Goal: Information Seeking & Learning: Learn about a topic

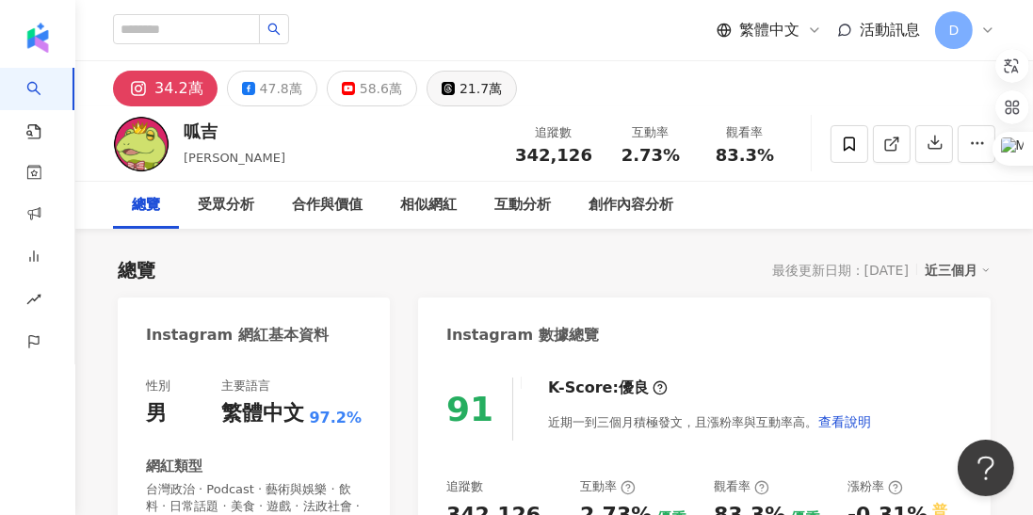
click at [450, 77] on button "21.7萬" at bounding box center [472, 89] width 90 height 36
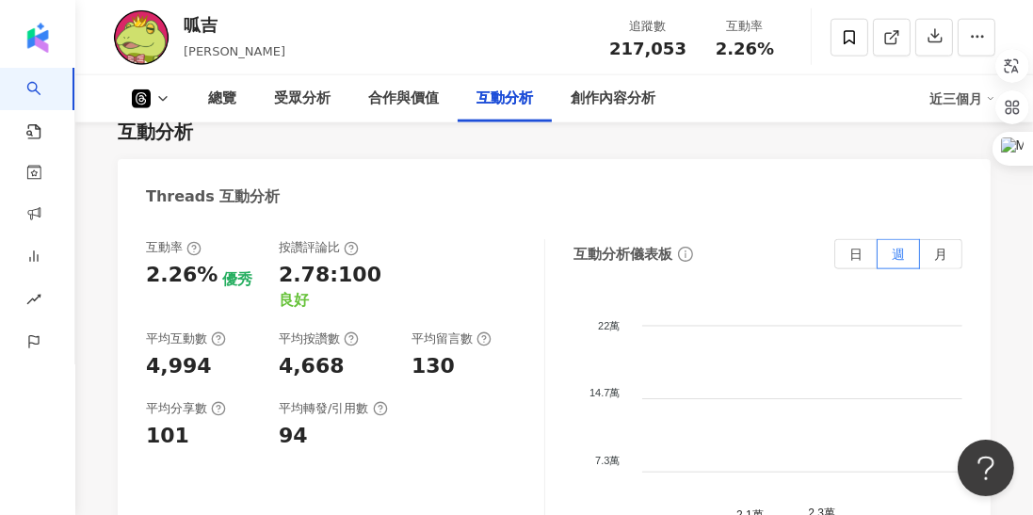
scroll to position [2398, 0]
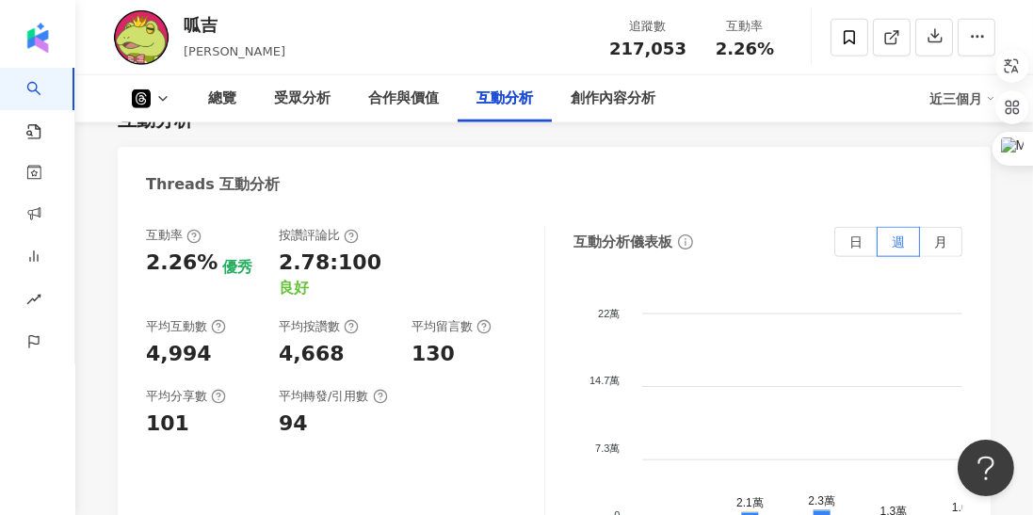
click at [961, 105] on div "近三個月" at bounding box center [963, 99] width 66 height 30
click at [966, 178] on link "近六個月" at bounding box center [971, 178] width 53 height 21
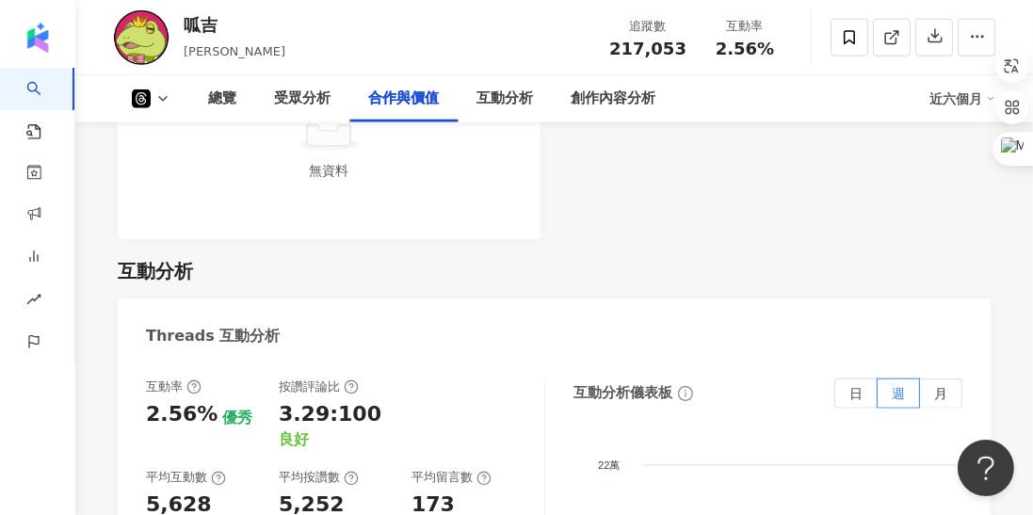
scroll to position [2271, 0]
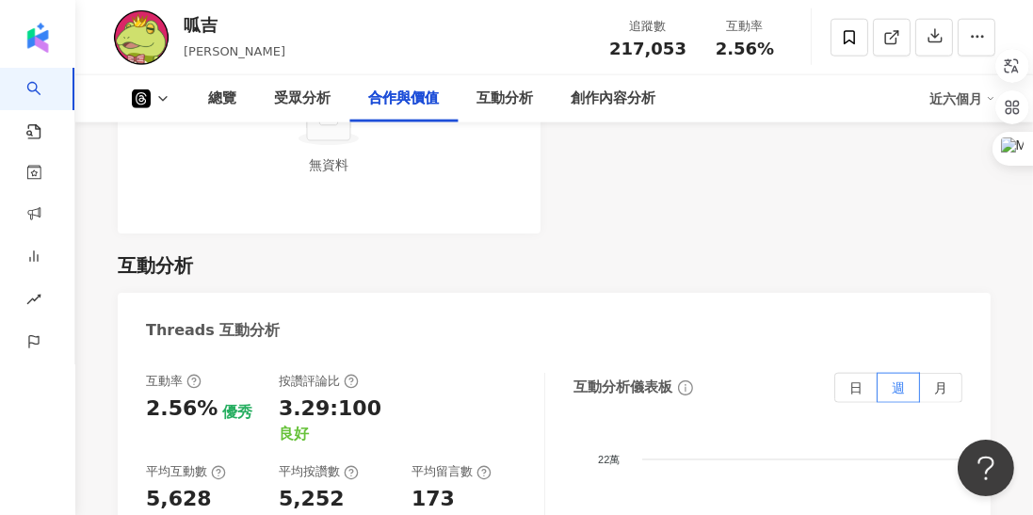
click at [165, 93] on icon at bounding box center [162, 98] width 15 height 15
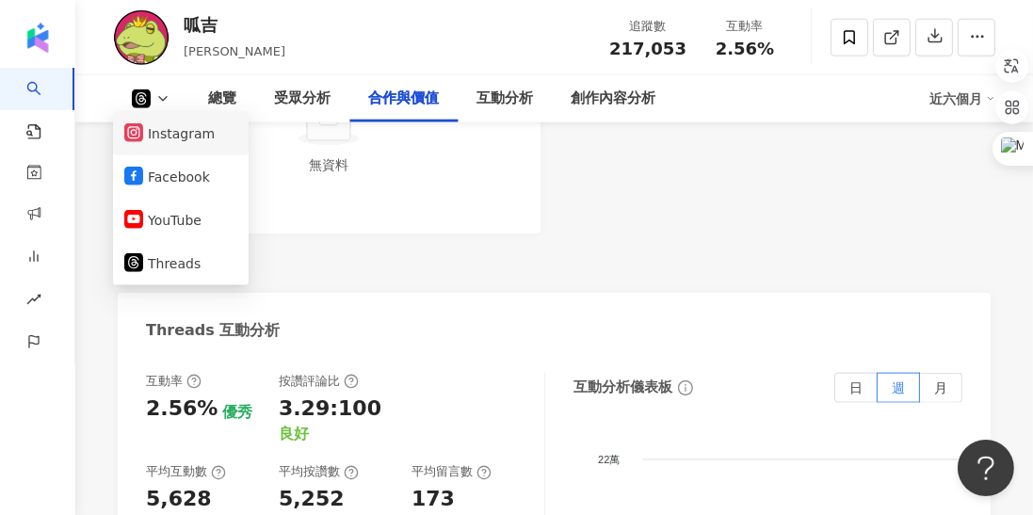
click at [159, 127] on button "Instagram" at bounding box center [180, 134] width 113 height 26
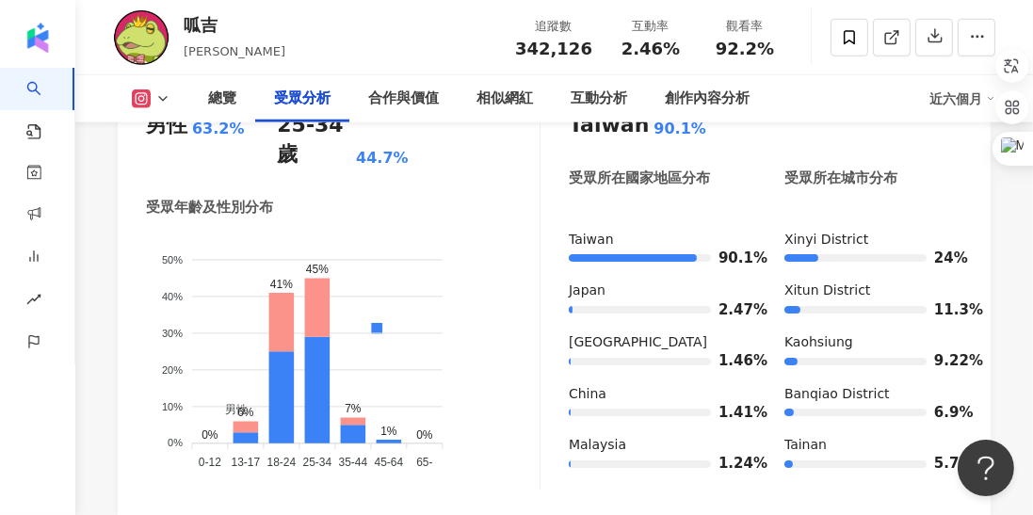
scroll to position [1852, 0]
click at [133, 113] on div "總覽 受眾分析 合作與價值 相似網紅 互動分析 創作內容分析 近六個月" at bounding box center [554, 98] width 883 height 47
click at [144, 110] on div "總覽 受眾分析 合作與價值 相似網紅 互動分析 創作內容分析 近六個月" at bounding box center [554, 98] width 883 height 47
click at [144, 100] on icon at bounding box center [142, 99] width 10 height 10
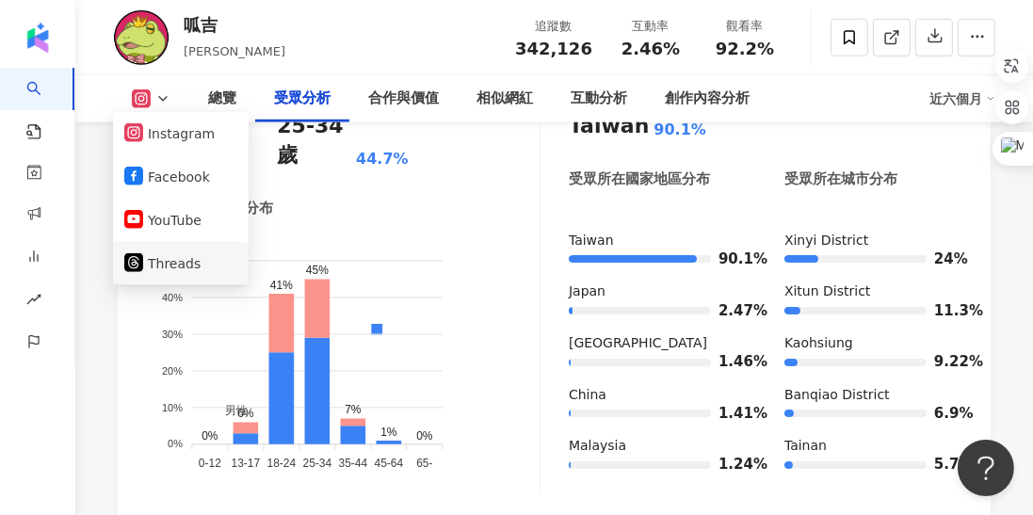
click at [153, 277] on li "Threads" at bounding box center [181, 263] width 136 height 43
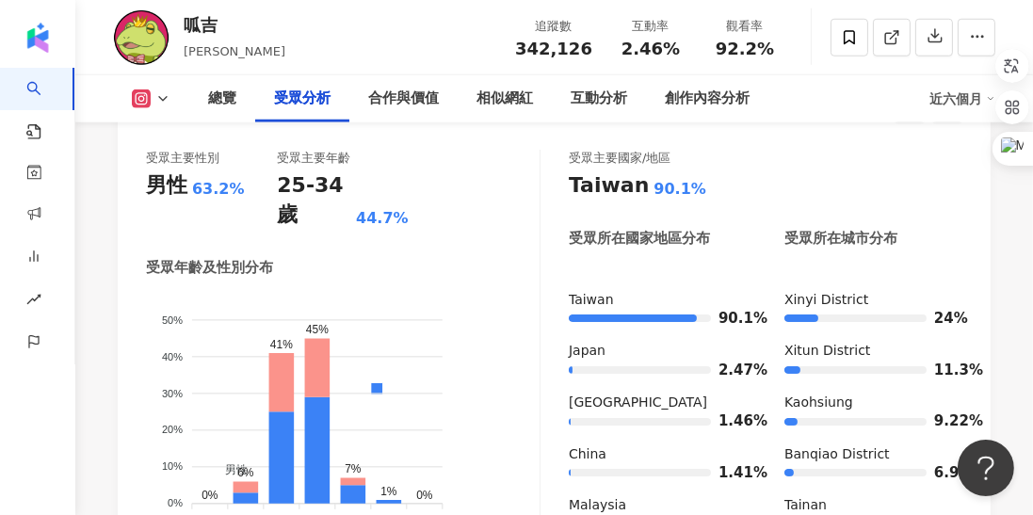
scroll to position [1788, 0]
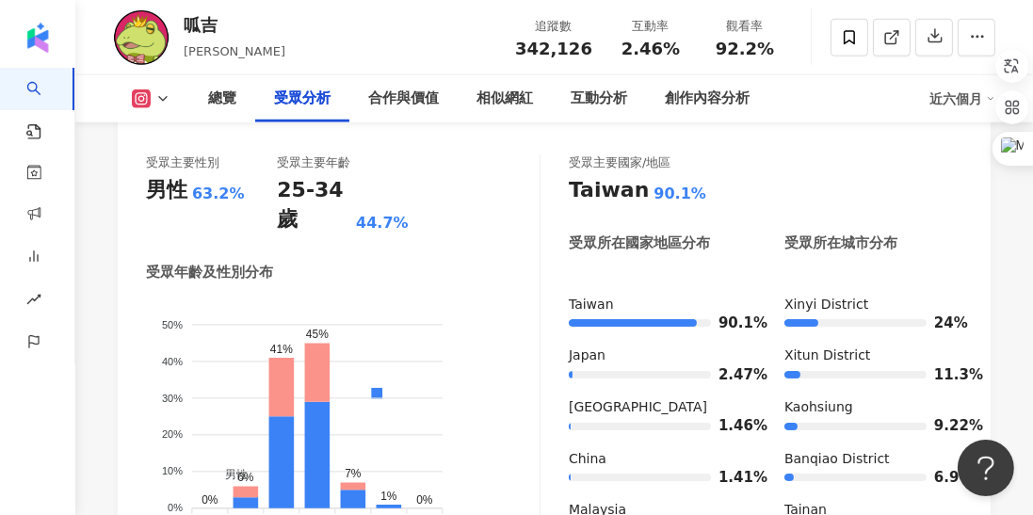
click at [161, 101] on icon at bounding box center [162, 98] width 15 height 15
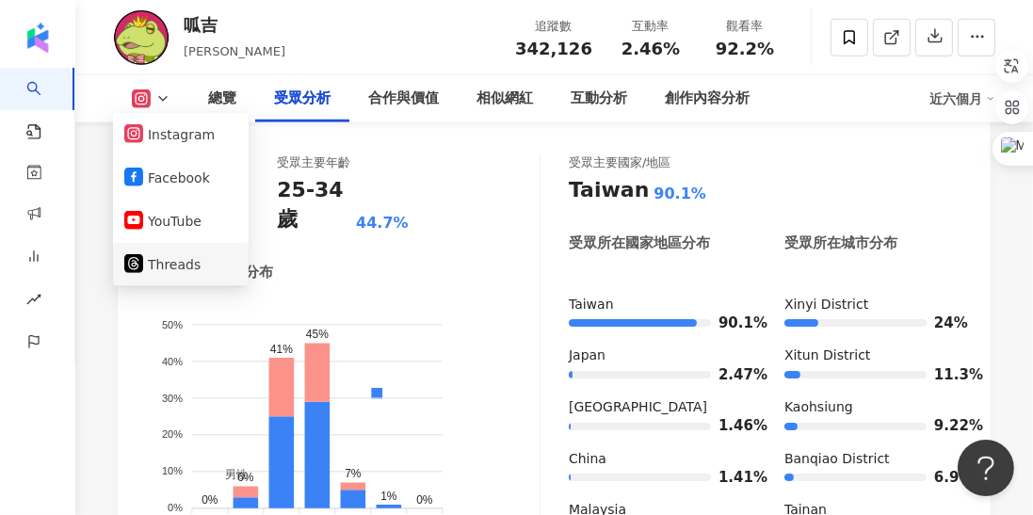
click at [166, 252] on button "Threads" at bounding box center [180, 265] width 113 height 26
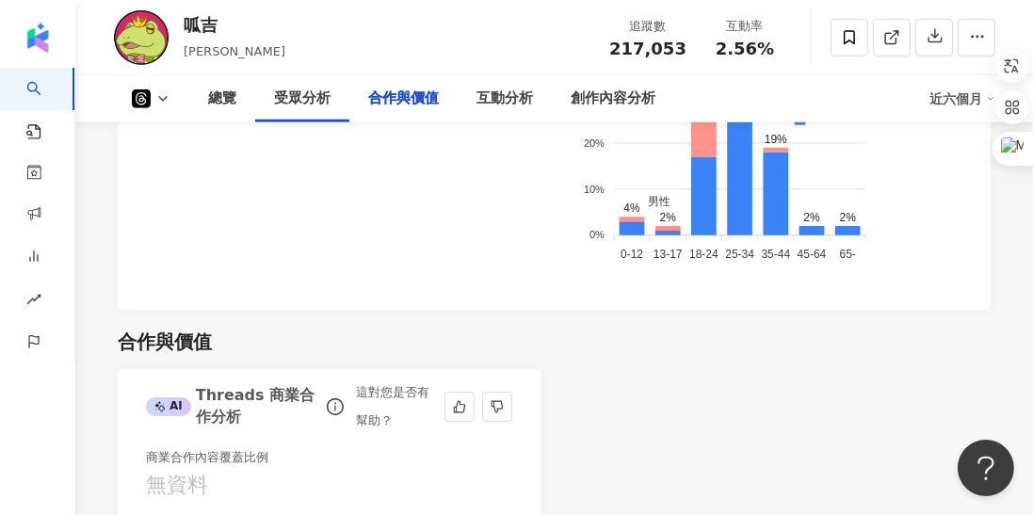
scroll to position [2294, 0]
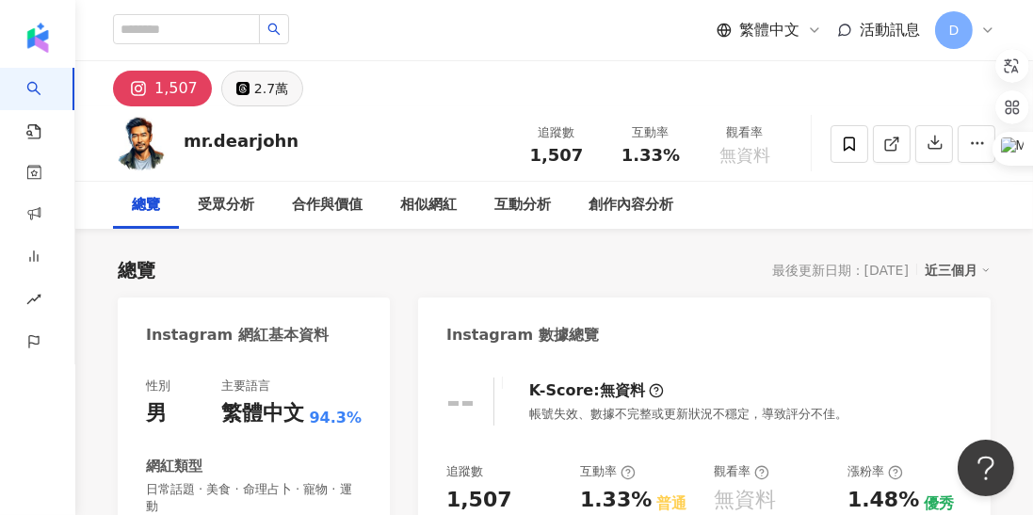
click at [254, 89] on div "2.7萬" at bounding box center [271, 88] width 34 height 26
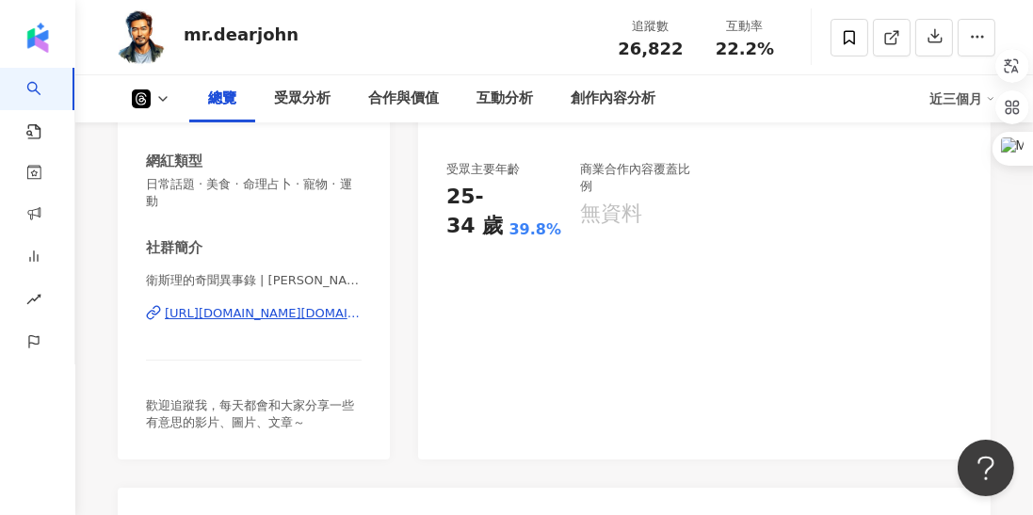
scroll to position [731, 0]
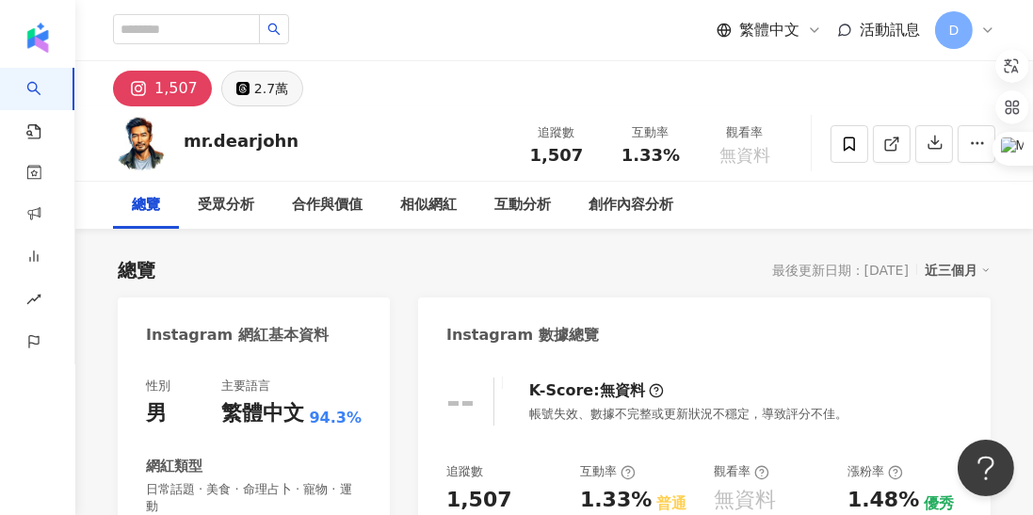
click at [262, 72] on button "2.7萬" at bounding box center [262, 89] width 82 height 36
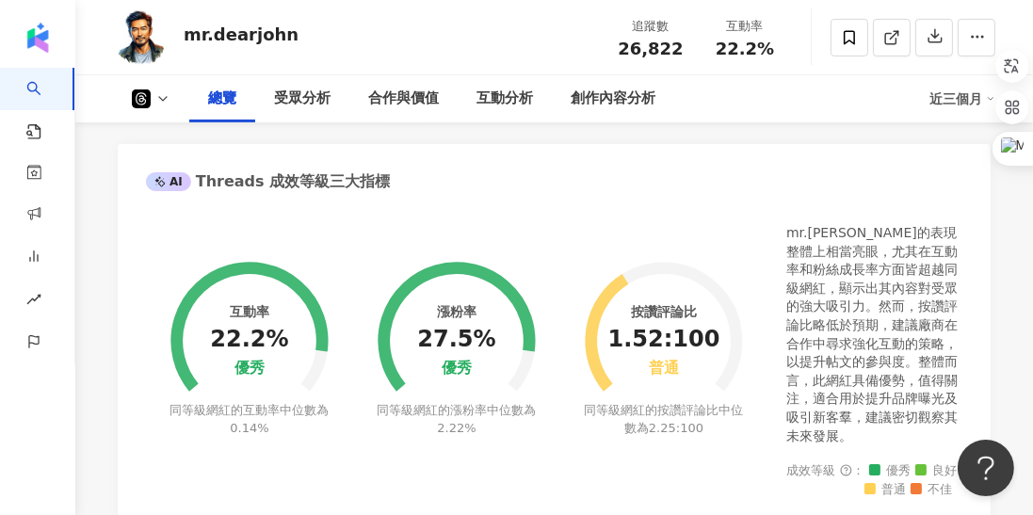
scroll to position [656, 0]
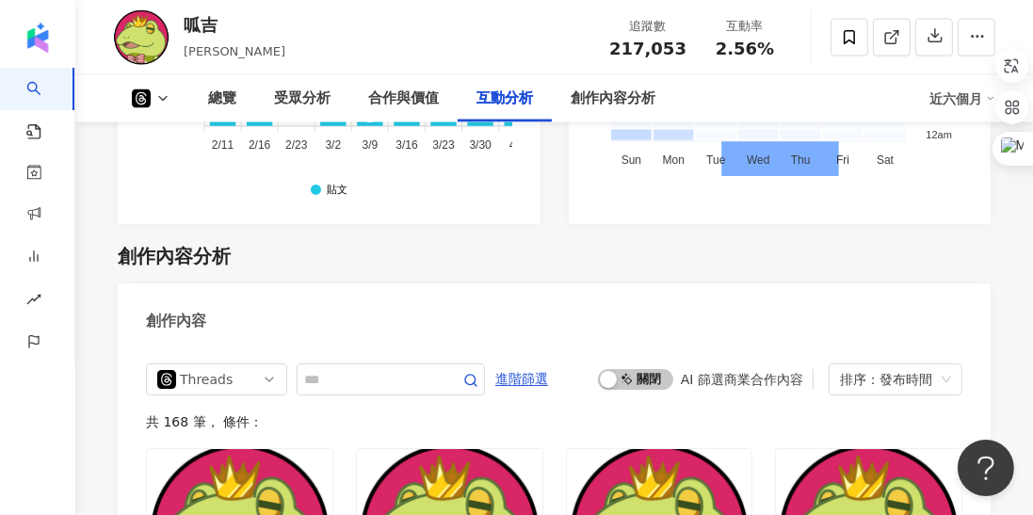
scroll to position [3412, 0]
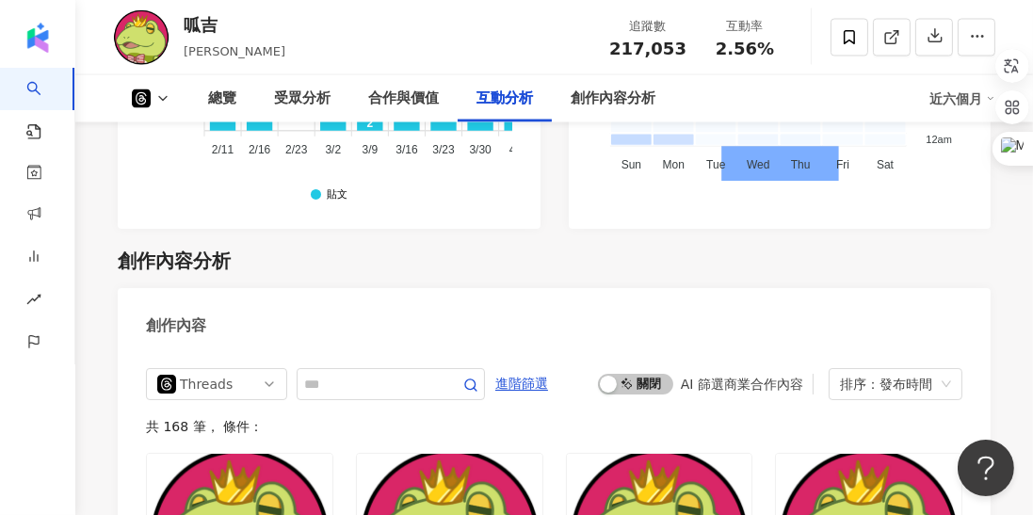
click at [151, 98] on button at bounding box center [151, 98] width 76 height 19
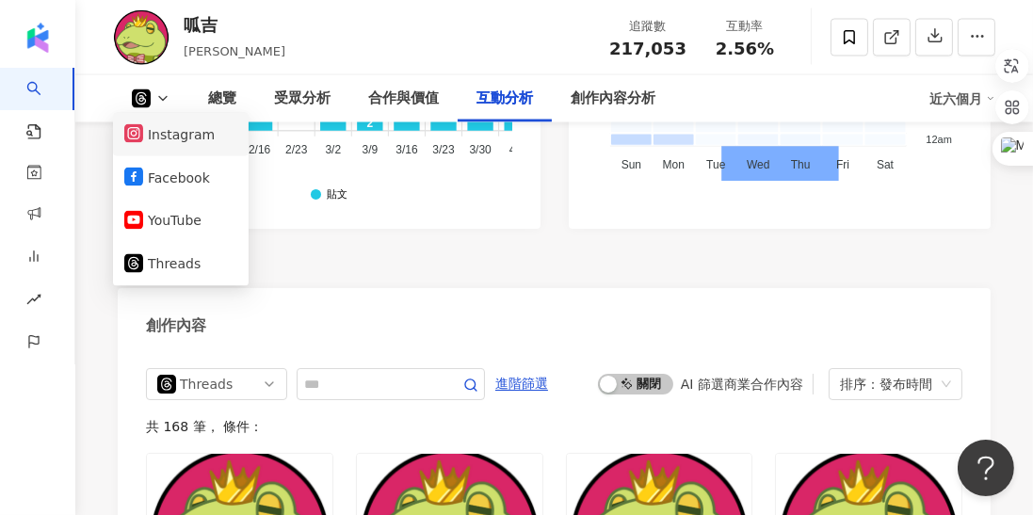
click at [190, 140] on button "Instagram" at bounding box center [180, 135] width 113 height 26
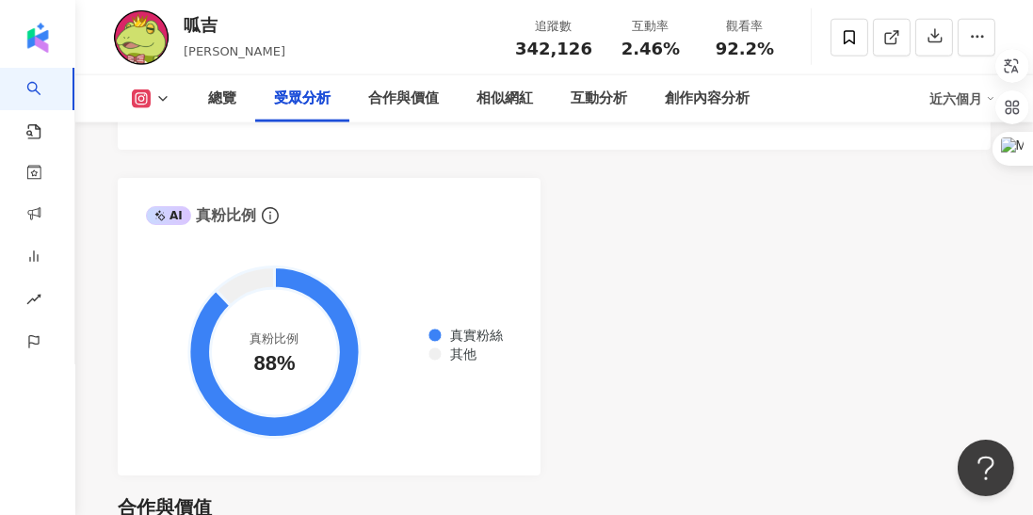
scroll to position [2227, 0]
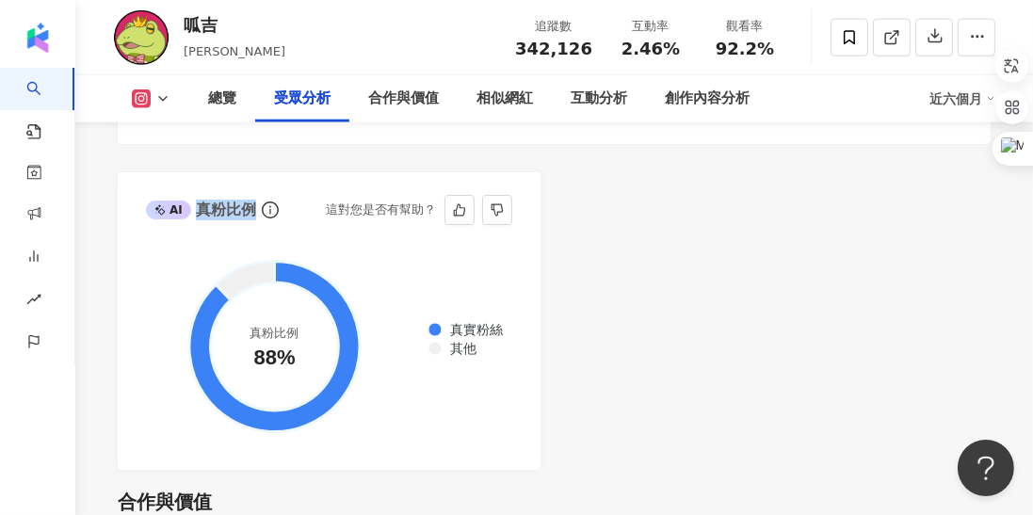
drag, startPoint x: 252, startPoint y: 197, endPoint x: 200, endPoint y: 195, distance: 52.8
click at [200, 200] on div "AI 真粉比例" at bounding box center [201, 210] width 110 height 21
drag, startPoint x: 198, startPoint y: 195, endPoint x: 249, endPoint y: 197, distance: 50.9
click at [249, 200] on div "AI 真粉比例" at bounding box center [201, 210] width 110 height 21
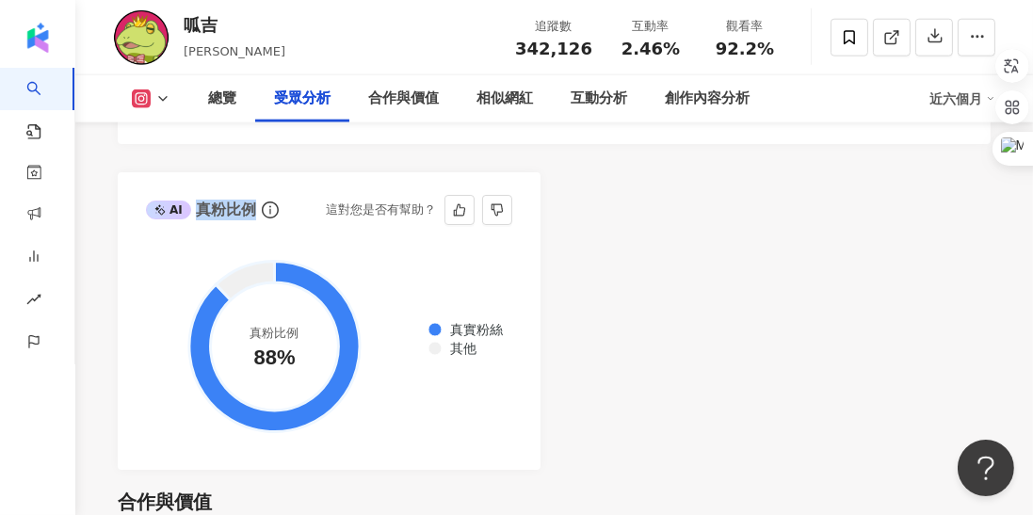
click at [249, 200] on div "AI 真粉比例" at bounding box center [201, 210] width 110 height 21
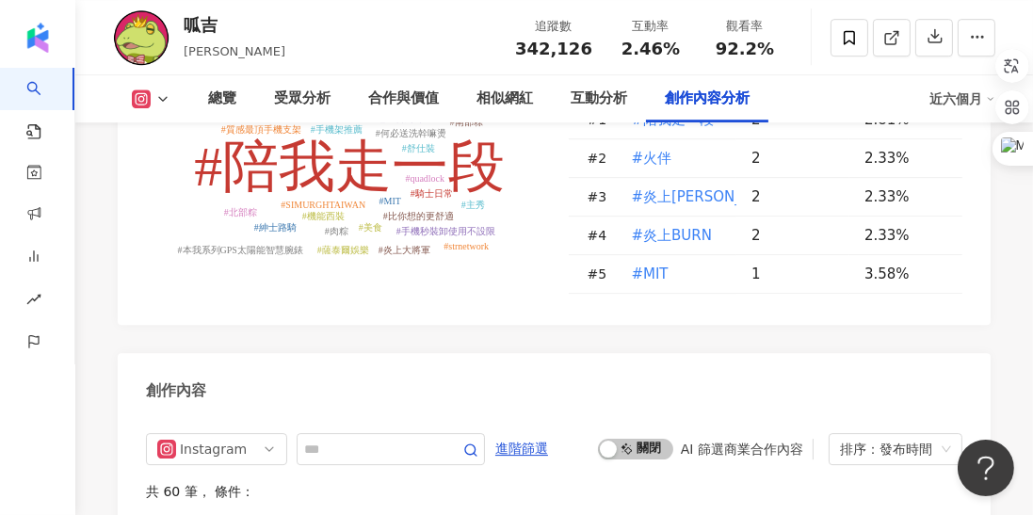
scroll to position [5938, 0]
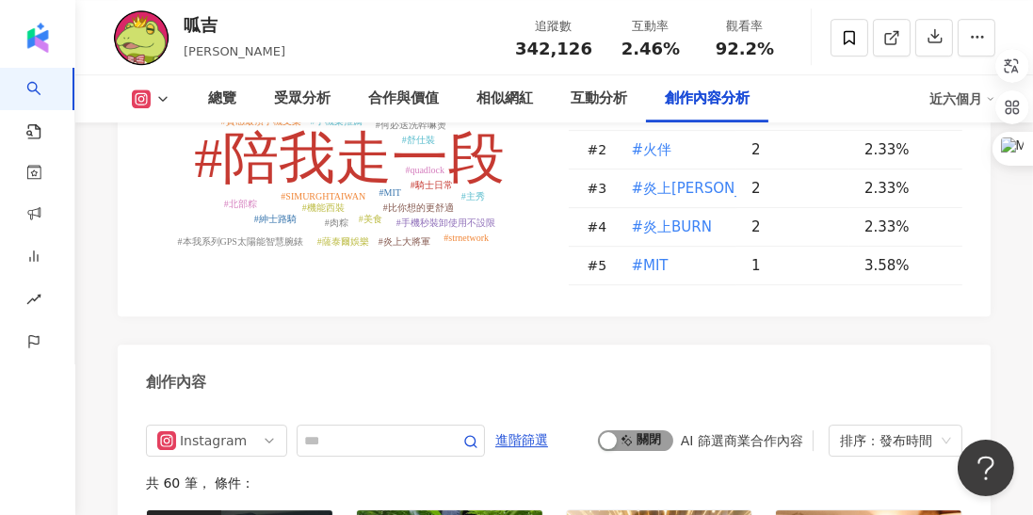
click at [645, 430] on span "啟動 關閉" at bounding box center [635, 440] width 75 height 21
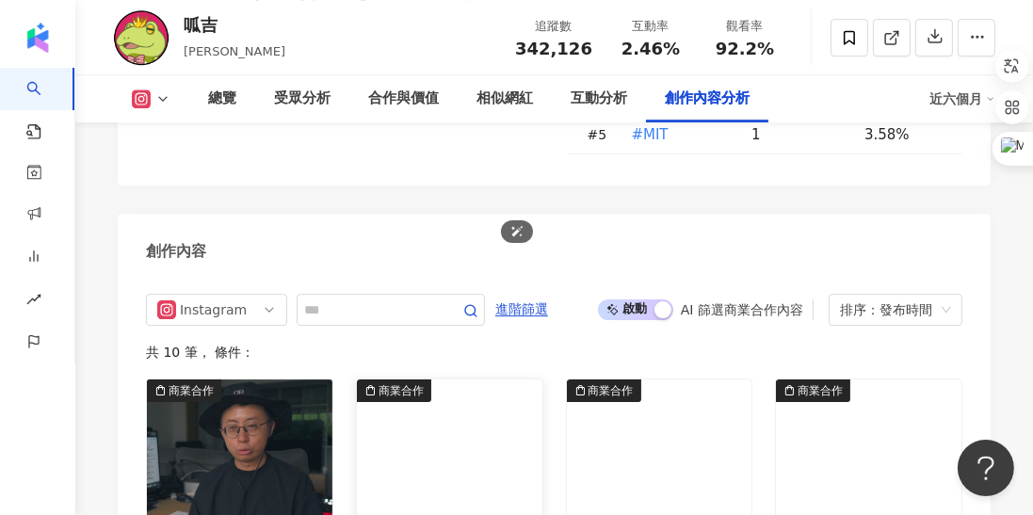
scroll to position [6092, 0]
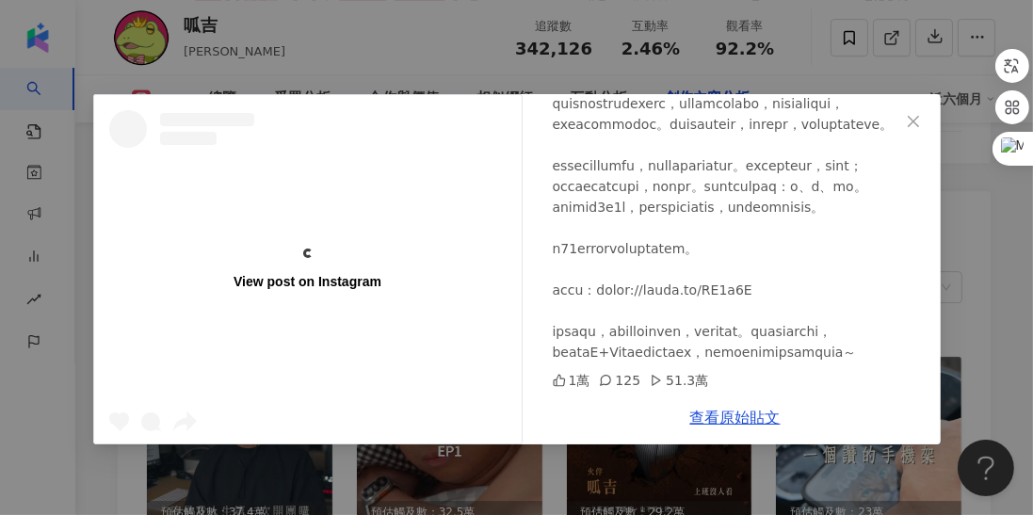
scroll to position [288, 0]
drag, startPoint x: 558, startPoint y: 268, endPoint x: 625, endPoint y: 268, distance: 66.9
click at [625, 268] on div at bounding box center [739, 186] width 373 height 352
click at [917, 119] on icon "close" at bounding box center [913, 121] width 15 height 15
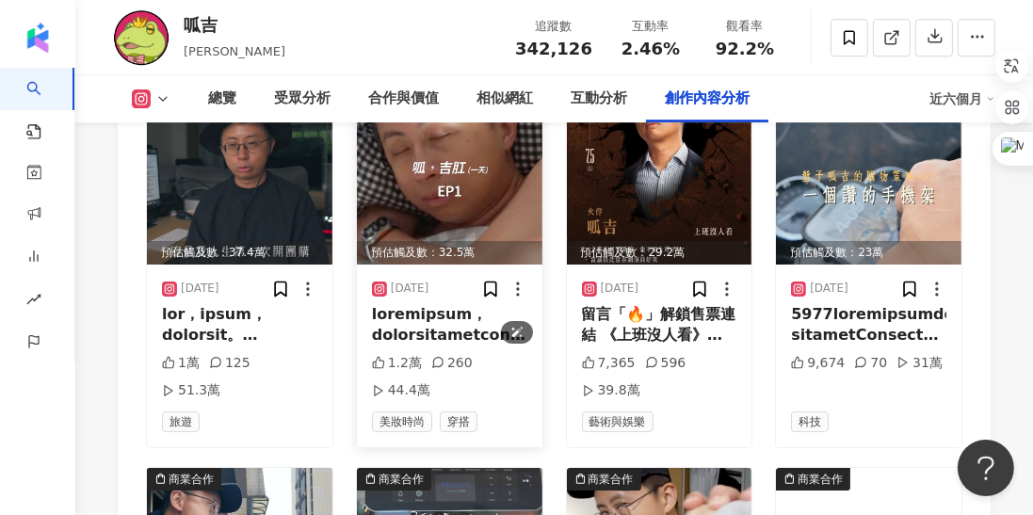
scroll to position [6362, 0]
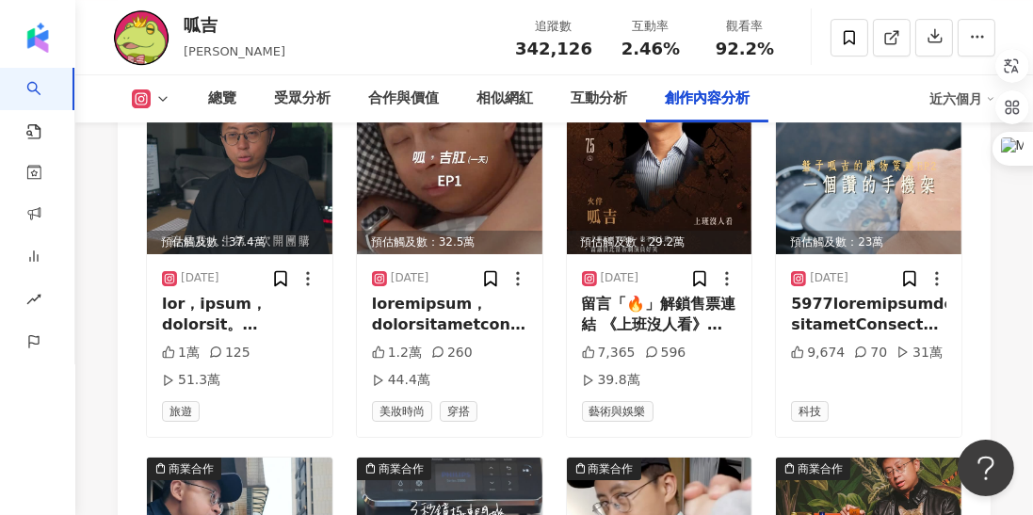
click at [170, 103] on icon at bounding box center [162, 98] width 15 height 15
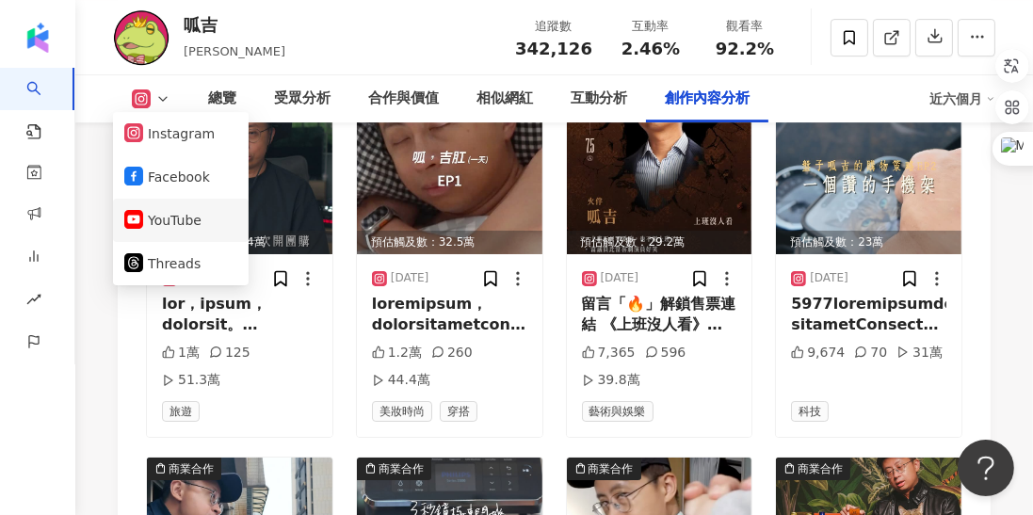
click at [195, 223] on button "YouTube" at bounding box center [180, 220] width 113 height 26
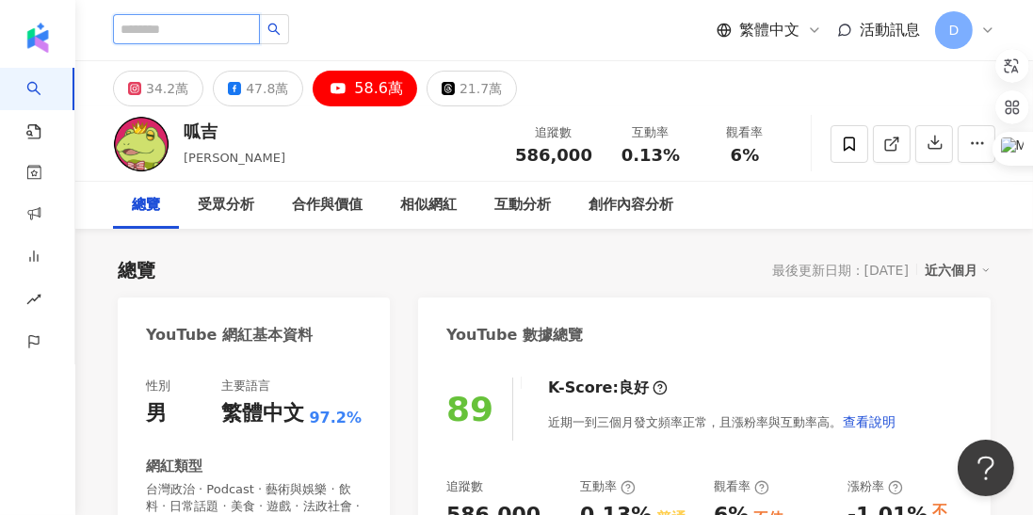
click at [199, 35] on input "search" at bounding box center [186, 29] width 147 height 30
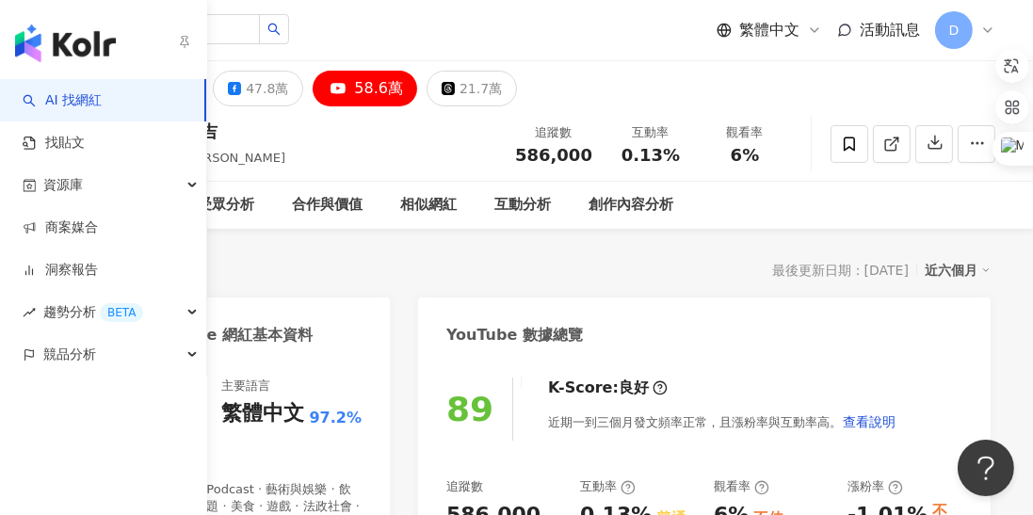
click at [52, 99] on link "AI 找網紅" at bounding box center [62, 100] width 79 height 19
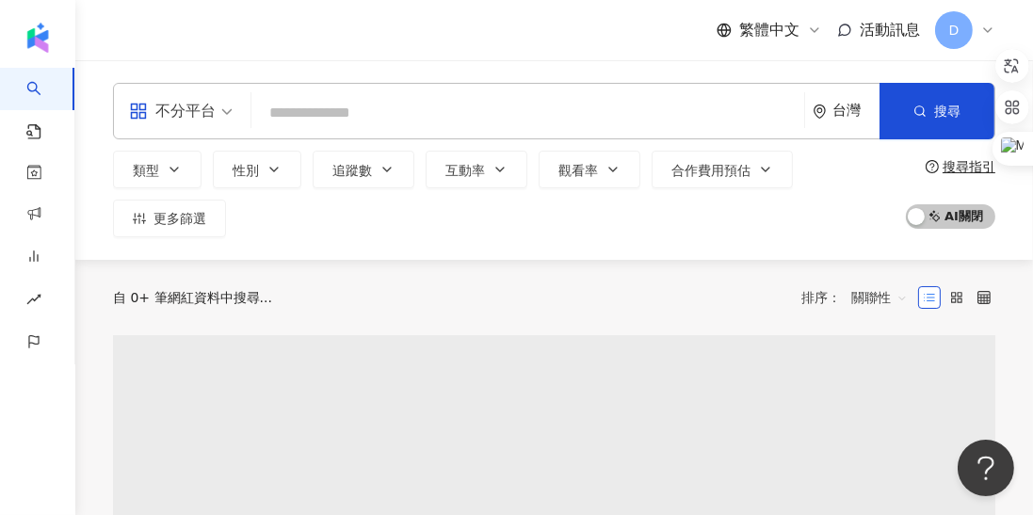
click at [335, 117] on input "search" at bounding box center [528, 113] width 538 height 36
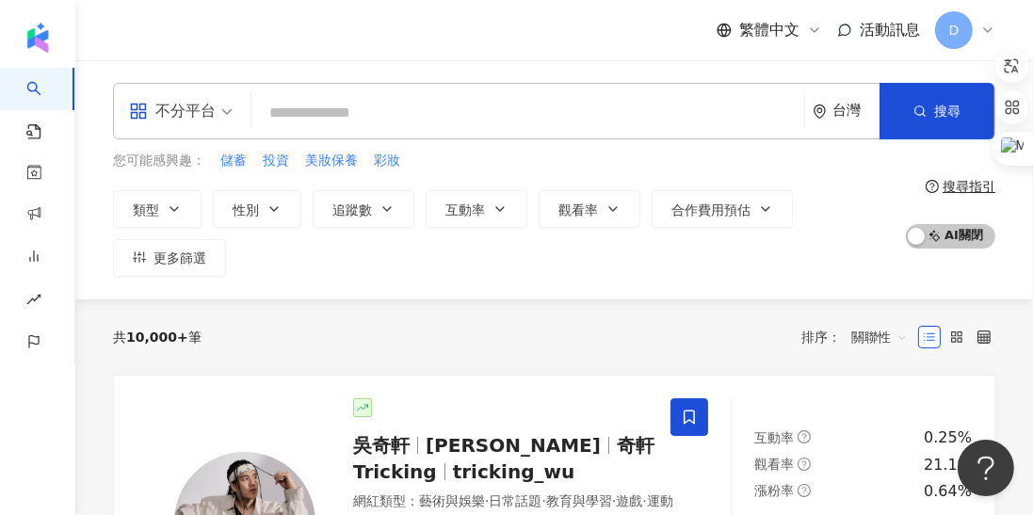
type input "*"
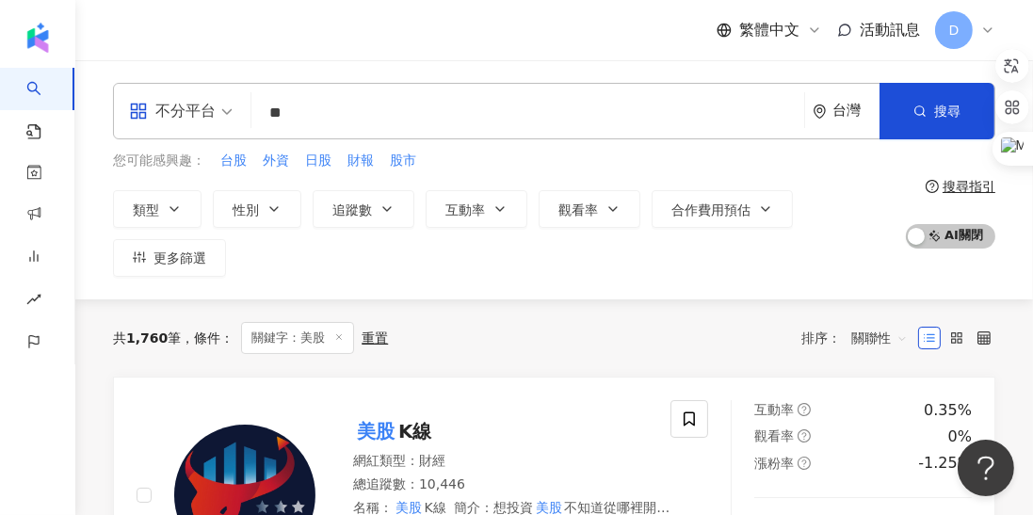
type input "*"
type input "****"
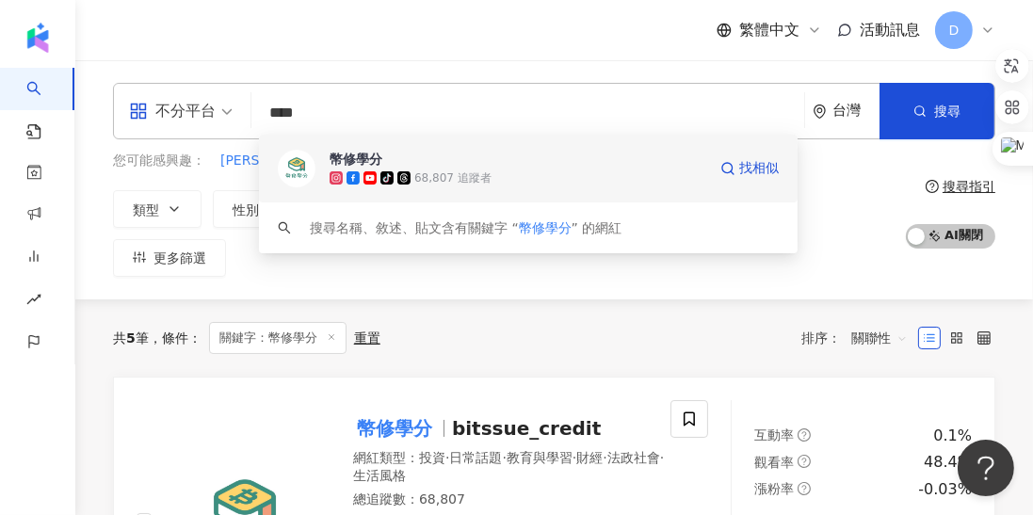
click at [478, 163] on span "幣修學分" at bounding box center [518, 159] width 377 height 19
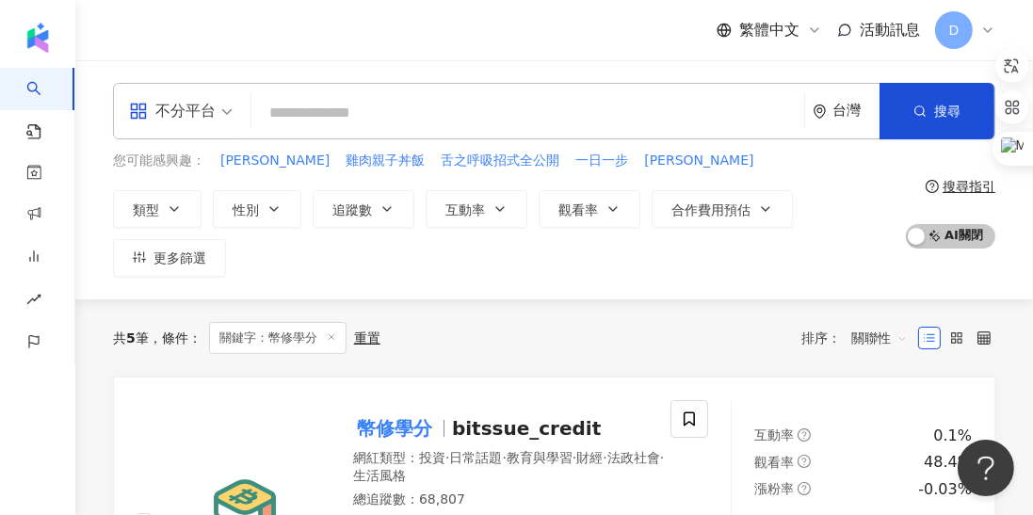
click at [821, 126] on div "台灣" at bounding box center [846, 111] width 67 height 55
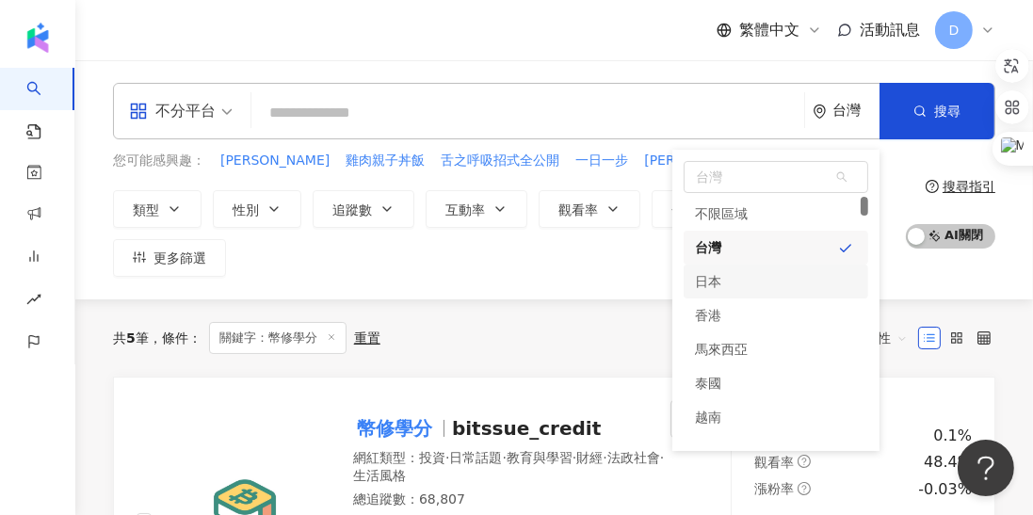
click at [576, 263] on div "類型 性別 追蹤數 互動率 觀看率 合作費用預估 更多篩選" at bounding box center [504, 233] width 783 height 87
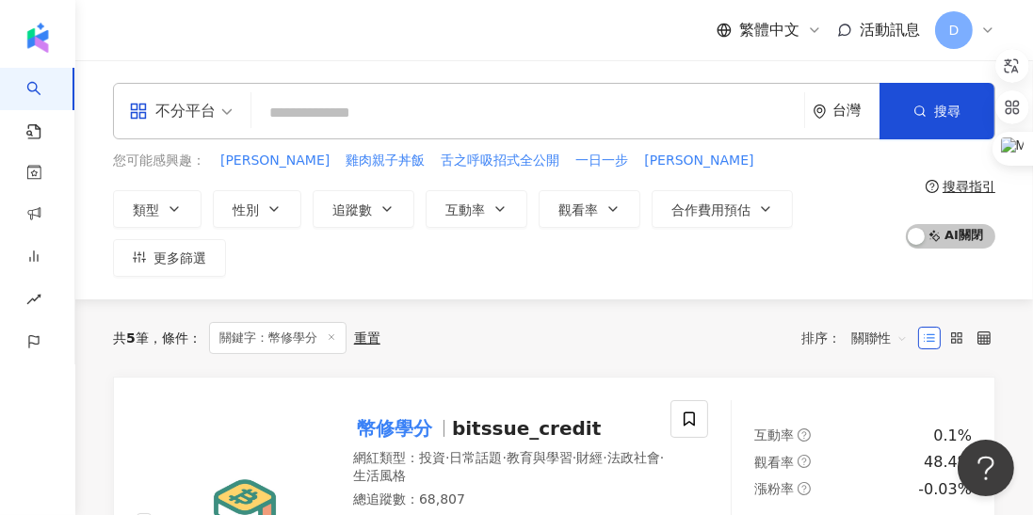
click at [834, 114] on div "台灣" at bounding box center [856, 111] width 47 height 16
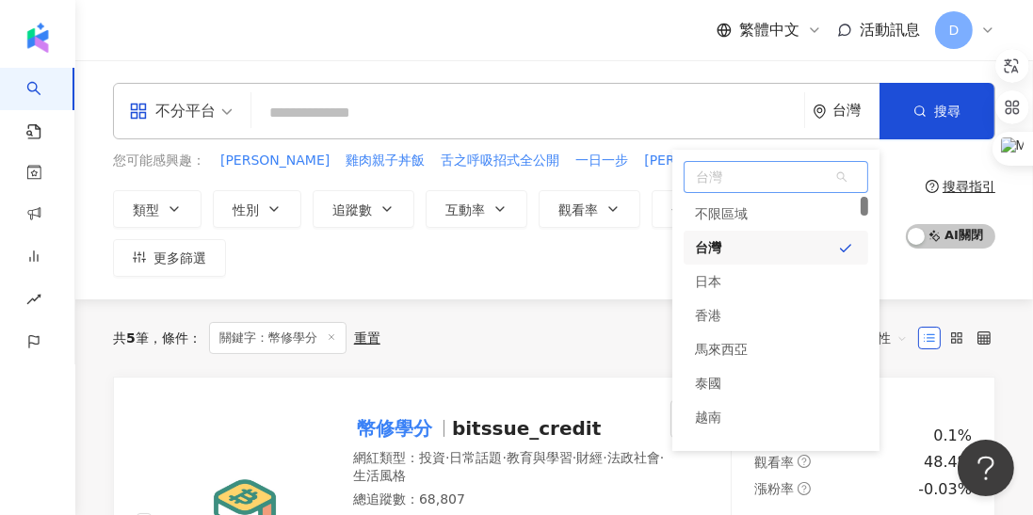
click at [861, 208] on div at bounding box center [865, 206] width 8 height 19
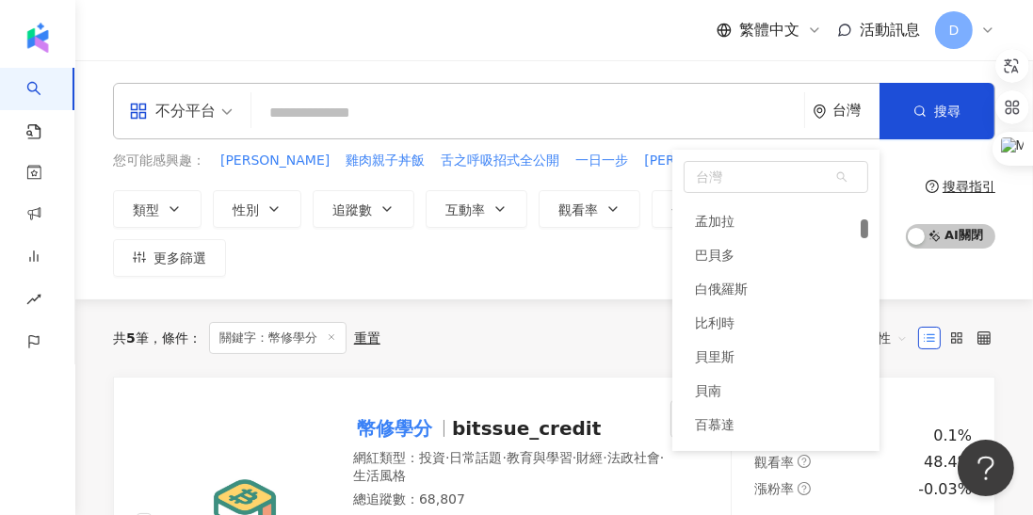
scroll to position [955, 0]
click at [796, 179] on span "台灣" at bounding box center [776, 177] width 183 height 30
type input "*"
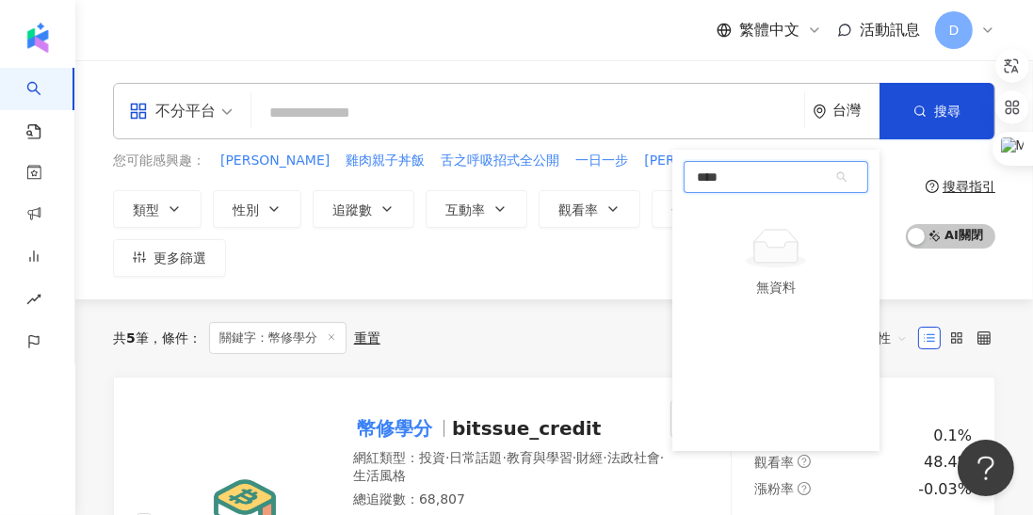
type input "**"
click at [774, 210] on div "美國" at bounding box center [776, 214] width 185 height 34
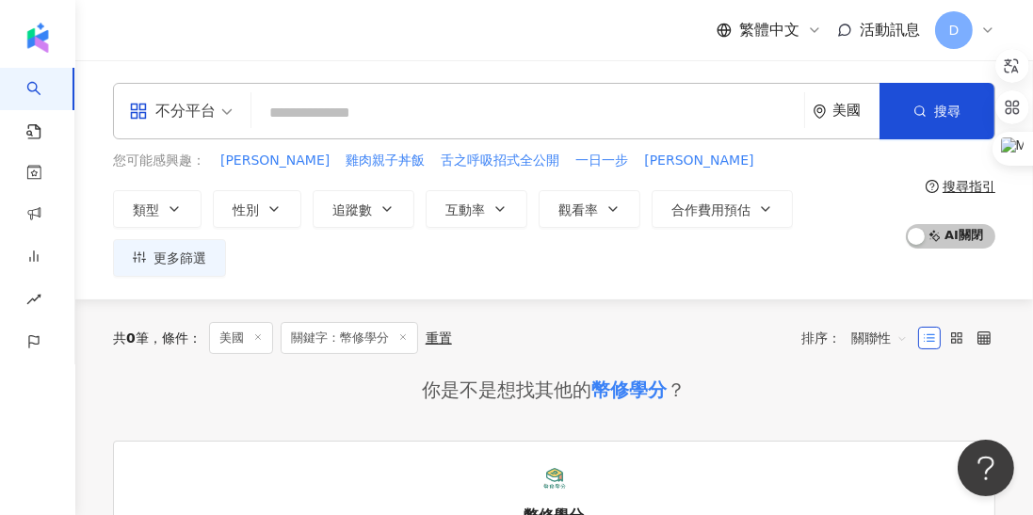
click at [405, 336] on line at bounding box center [402, 336] width 5 height 5
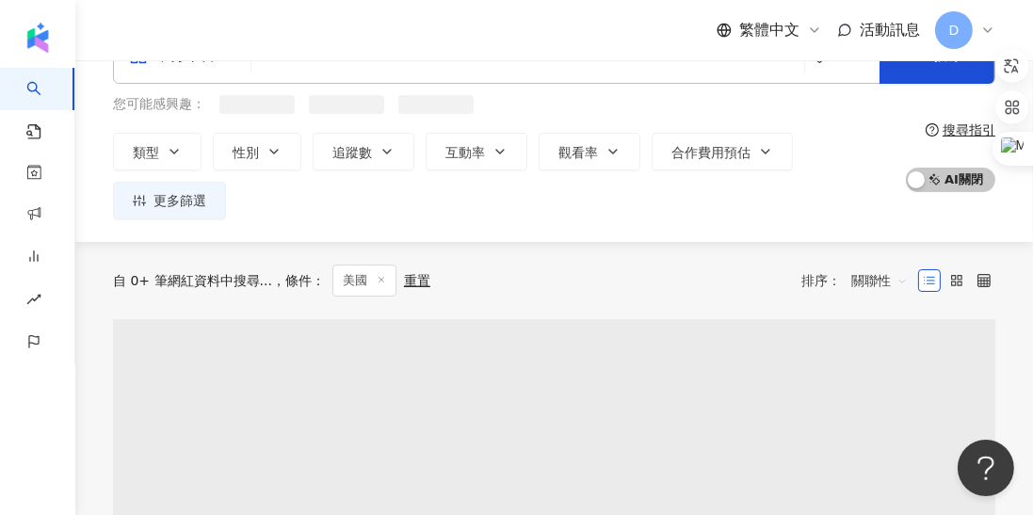
scroll to position [105, 0]
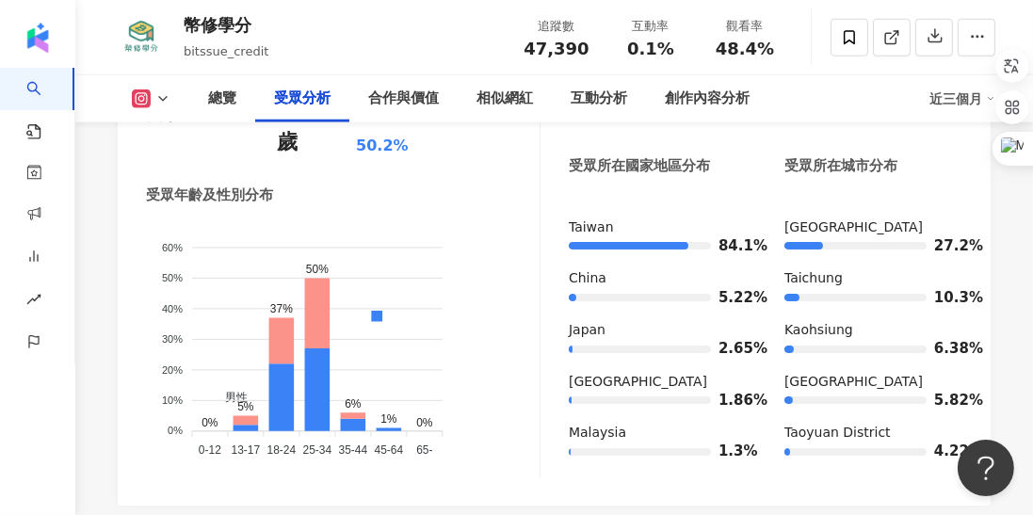
scroll to position [1929, 0]
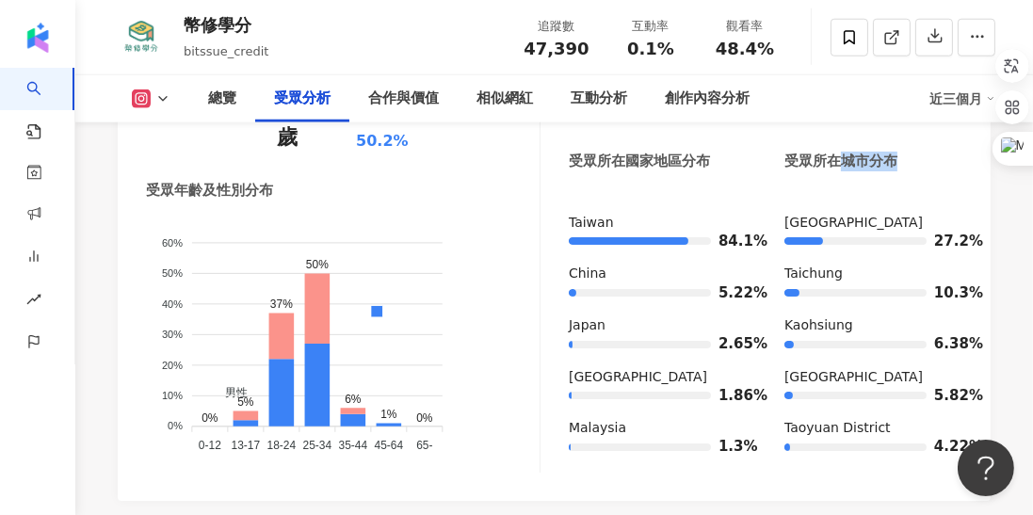
drag, startPoint x: 842, startPoint y: 152, endPoint x: 904, endPoint y: 149, distance: 62.2
click at [904, 152] on div "受眾所在城市分布" at bounding box center [874, 162] width 178 height 20
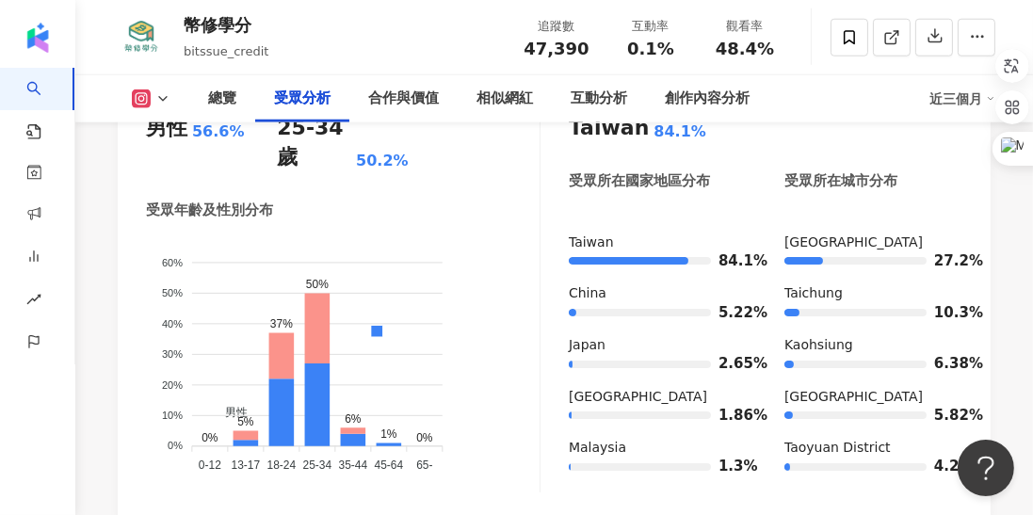
scroll to position [1907, 0]
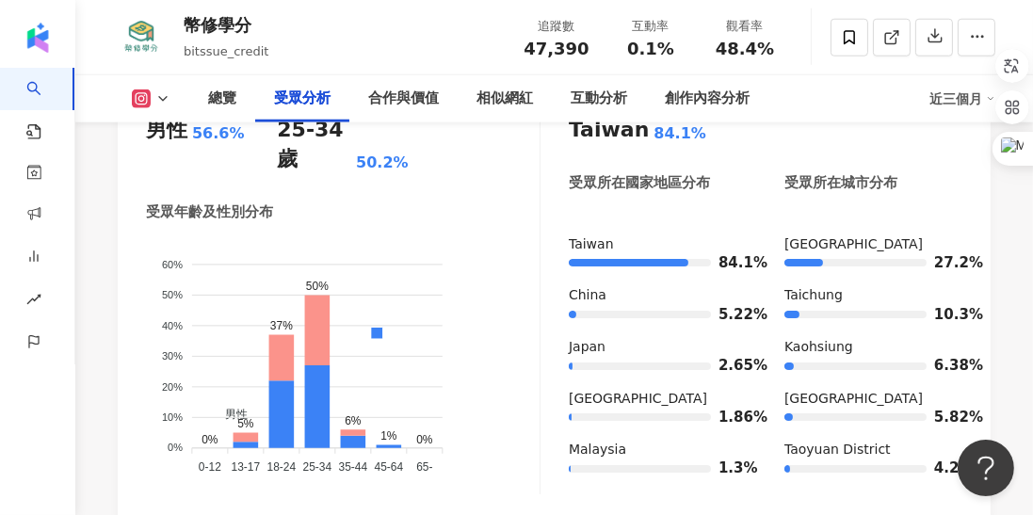
click at [162, 102] on icon at bounding box center [162, 98] width 15 height 15
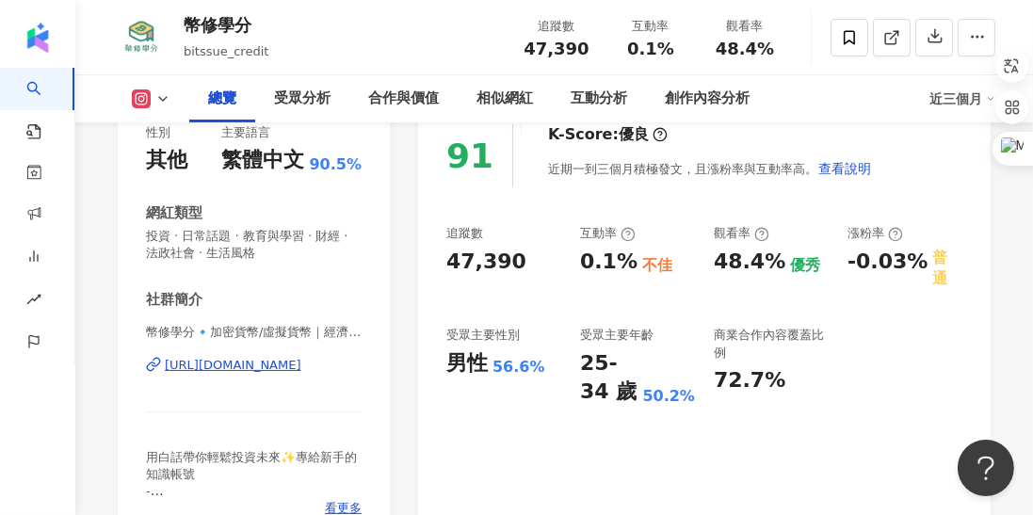
scroll to position [0, 0]
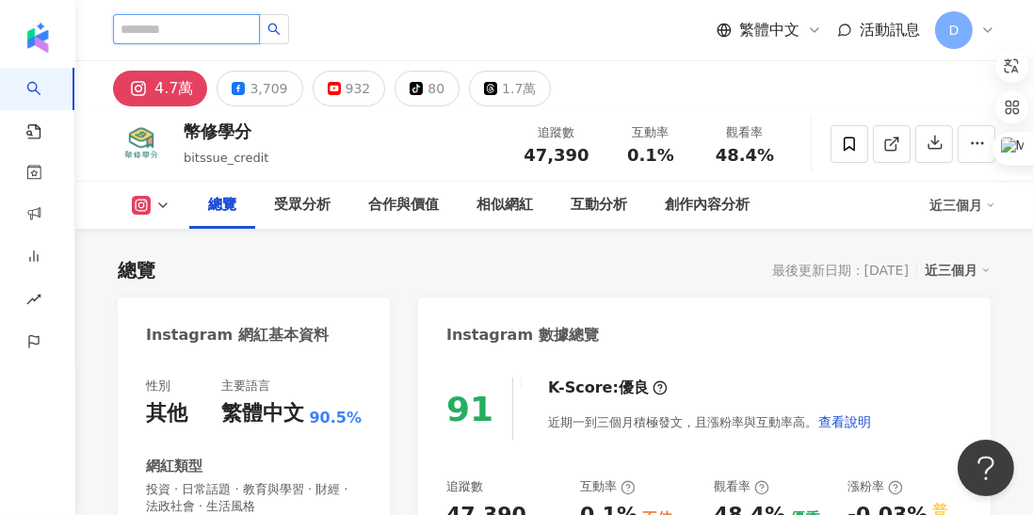
click at [193, 25] on input "search" at bounding box center [186, 29] width 147 height 30
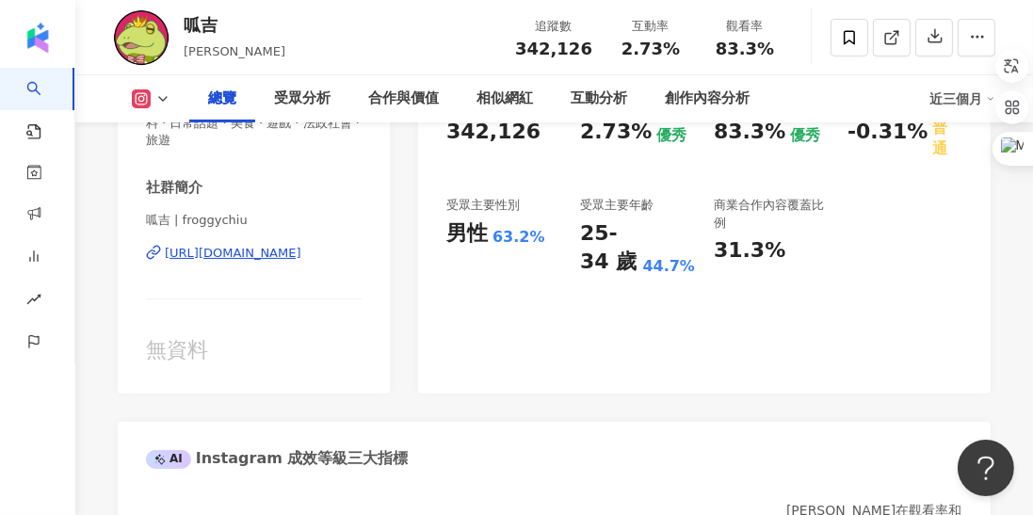
scroll to position [432, 0]
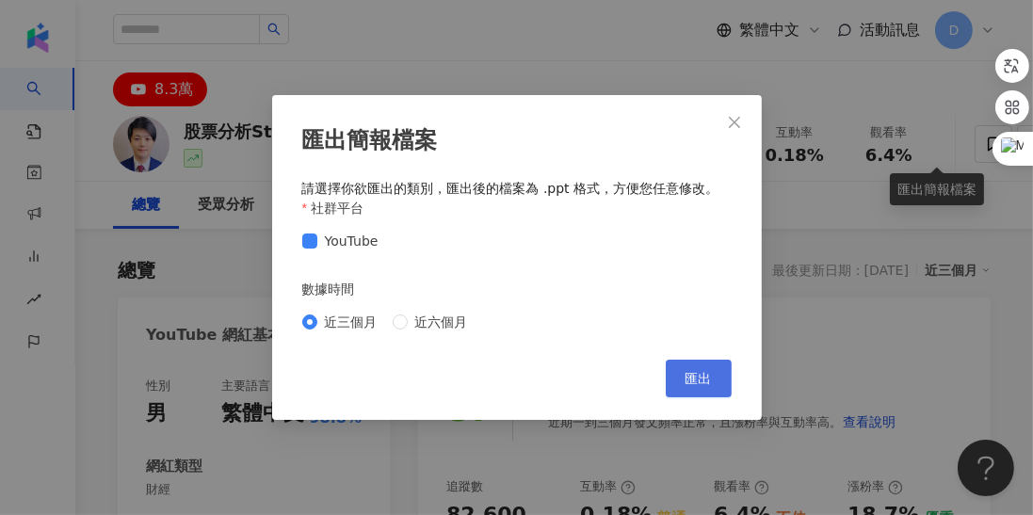
click at [716, 369] on button "匯出" at bounding box center [699, 379] width 66 height 38
click at [727, 124] on icon "close" at bounding box center [734, 122] width 15 height 15
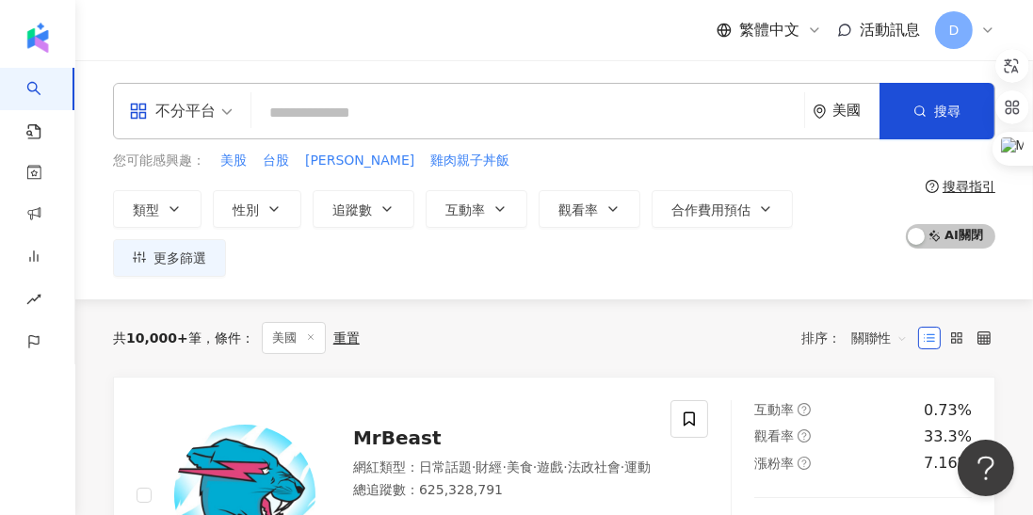
click at [382, 115] on input "search" at bounding box center [528, 113] width 538 height 36
click at [387, 115] on input "search" at bounding box center [528, 113] width 538 height 36
type input "*"
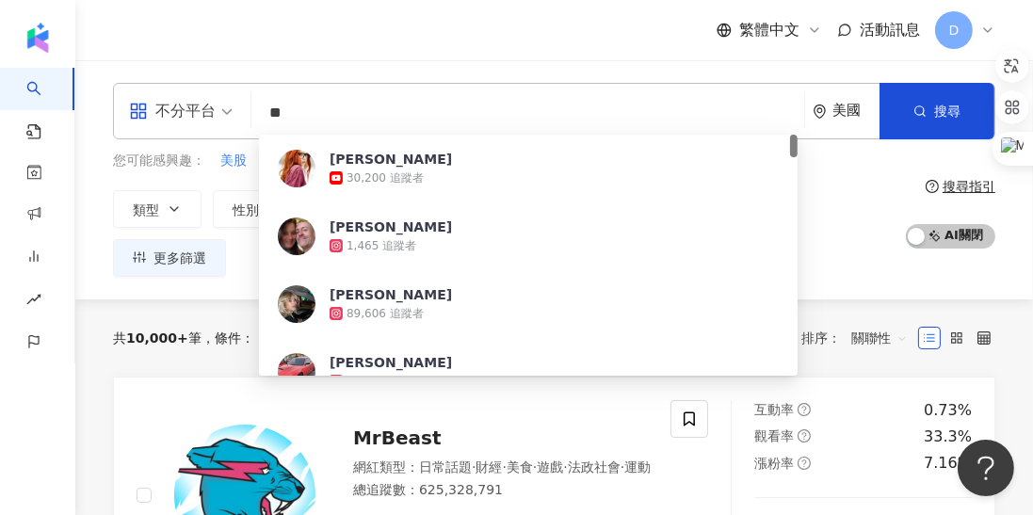
type input "*"
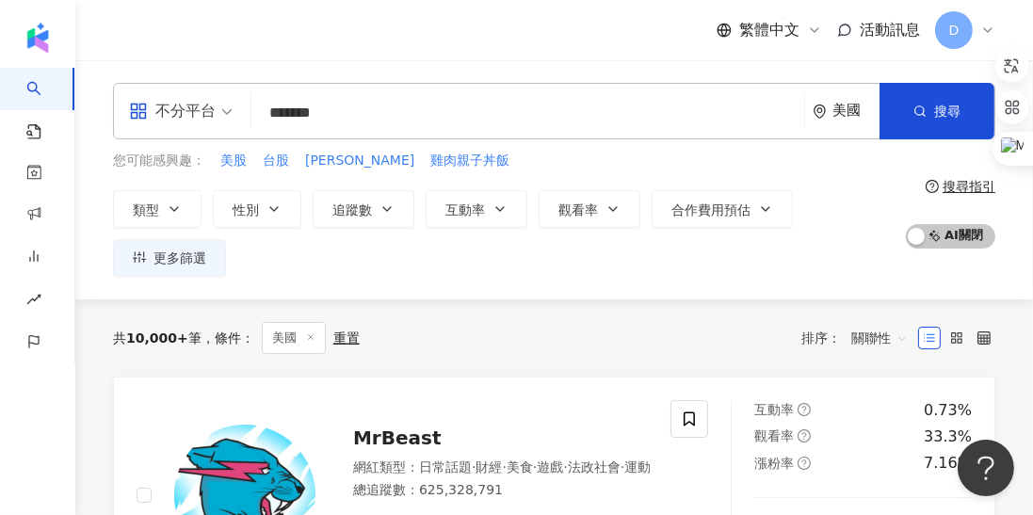
type input "********"
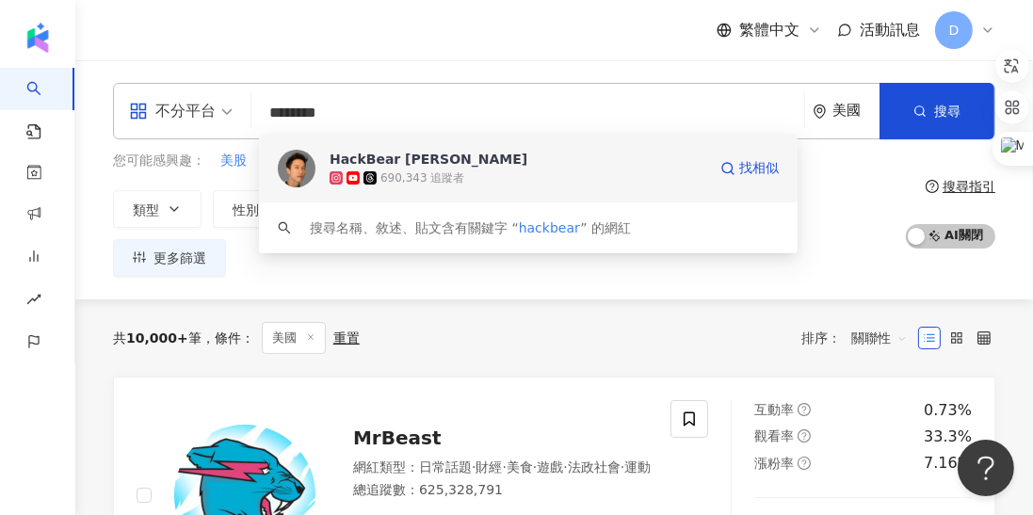
click at [422, 180] on div "690,343 追蹤者" at bounding box center [423, 178] width 84 height 16
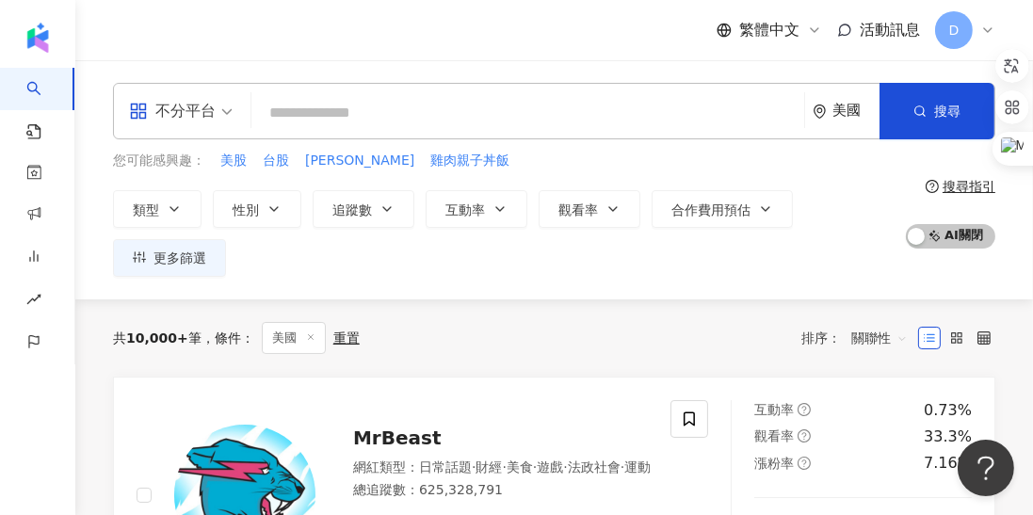
click at [324, 109] on input "search" at bounding box center [528, 113] width 538 height 36
type input "*"
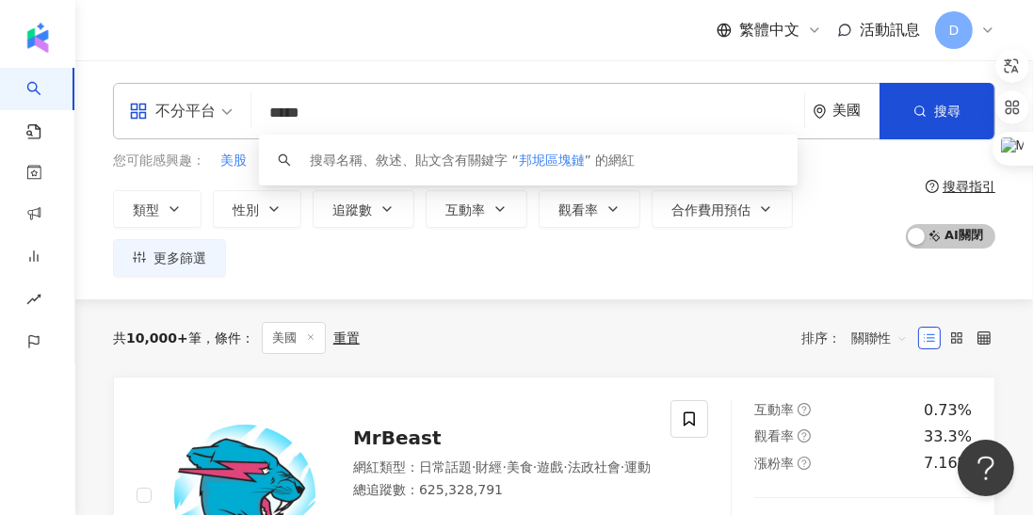
type input "*****"
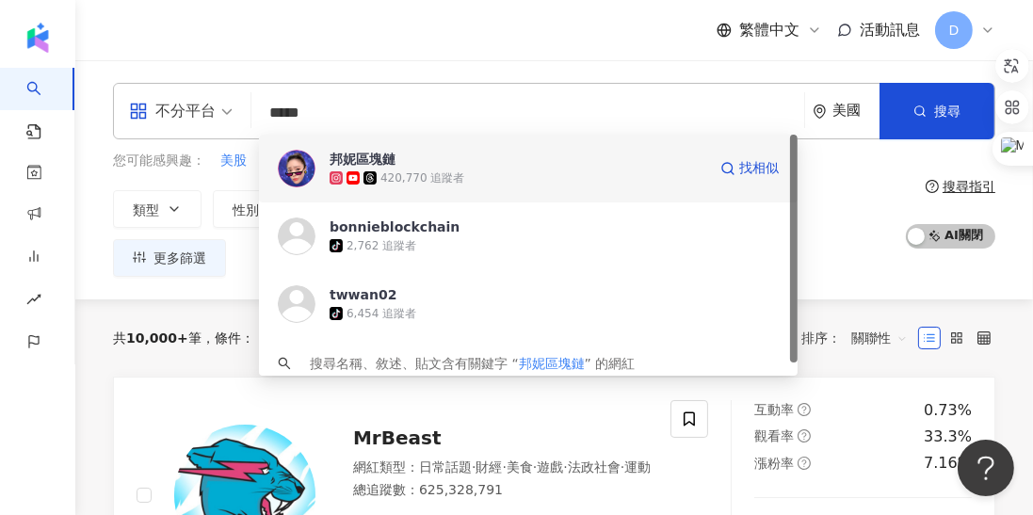
click at [422, 170] on div "420,770 追蹤者" at bounding box center [423, 178] width 84 height 16
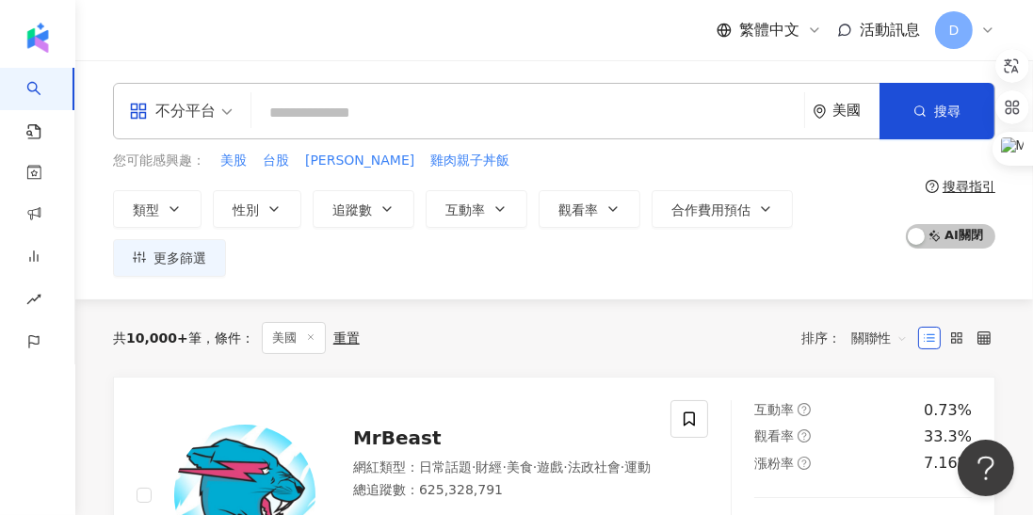
click at [977, 40] on div "D" at bounding box center [965, 30] width 60 height 38
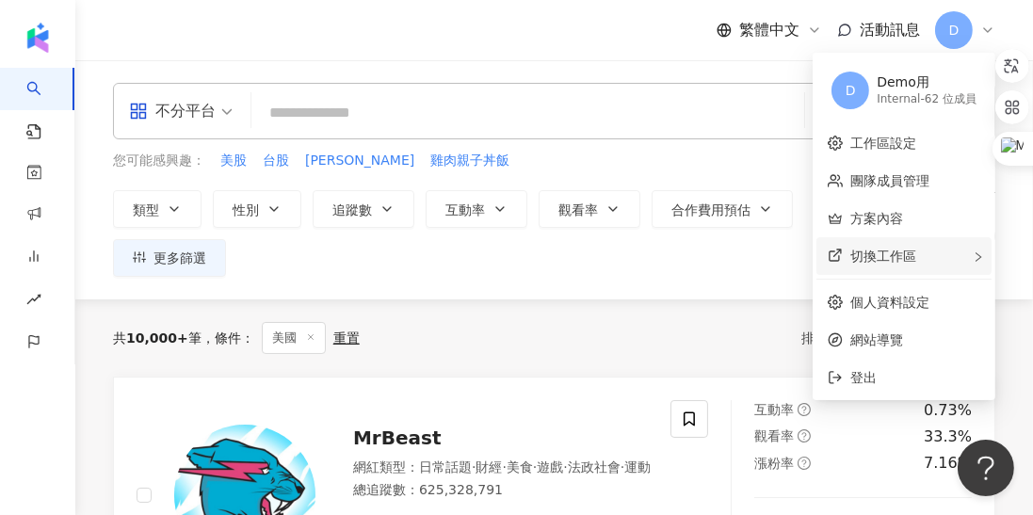
click at [912, 249] on span "切換工作區" at bounding box center [884, 256] width 66 height 15
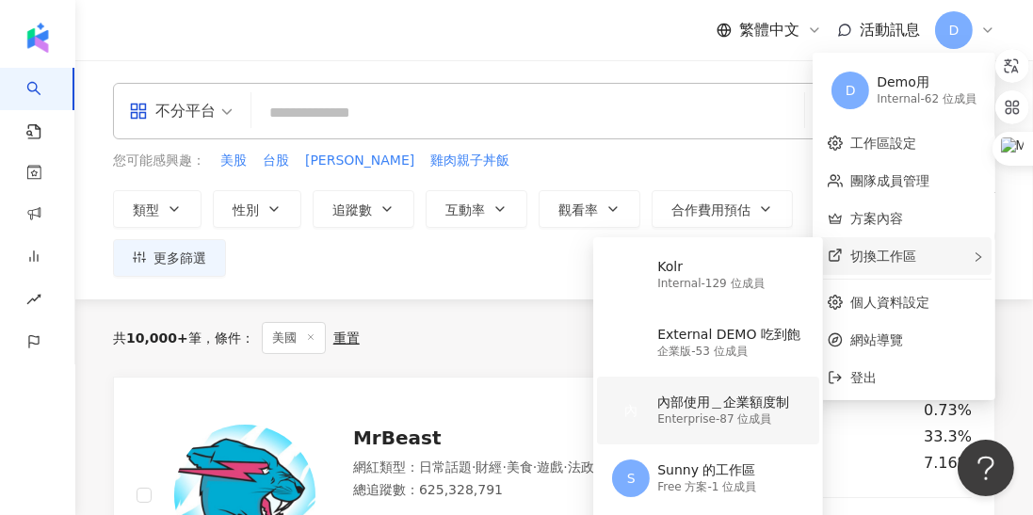
click at [710, 388] on div "內 內部使用＿企業額度制 Enterprise - 87 位成員" at bounding box center [706, 411] width 188 height 68
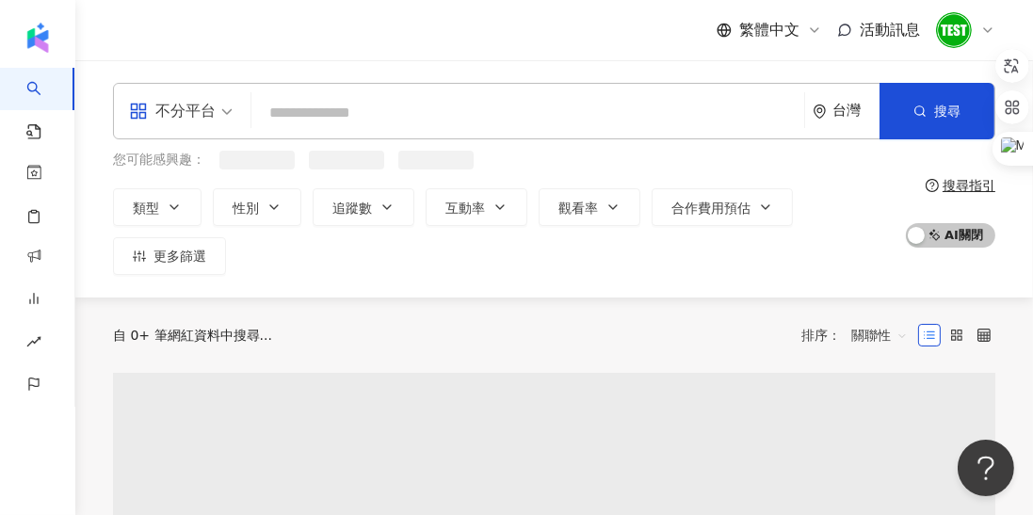
click at [323, 109] on input "search" at bounding box center [528, 113] width 538 height 36
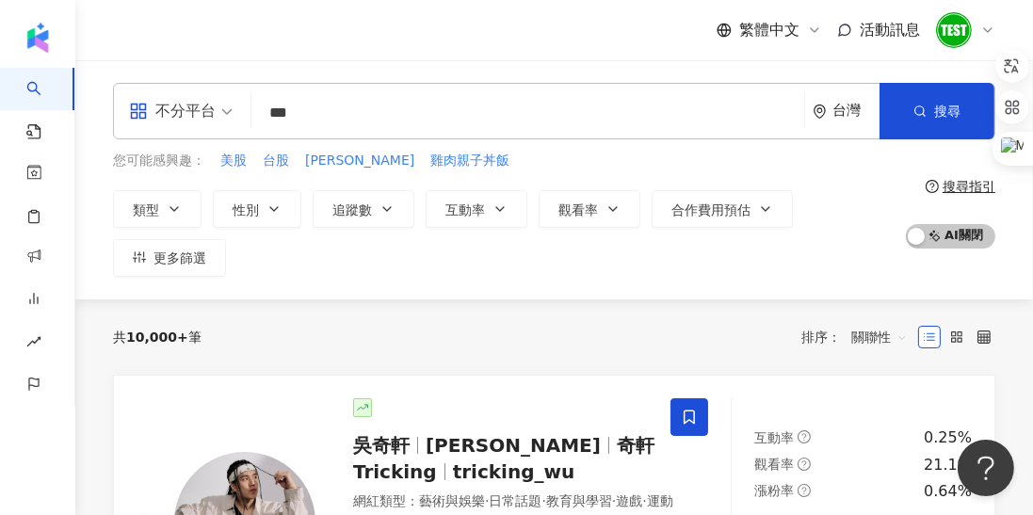
type input "***"
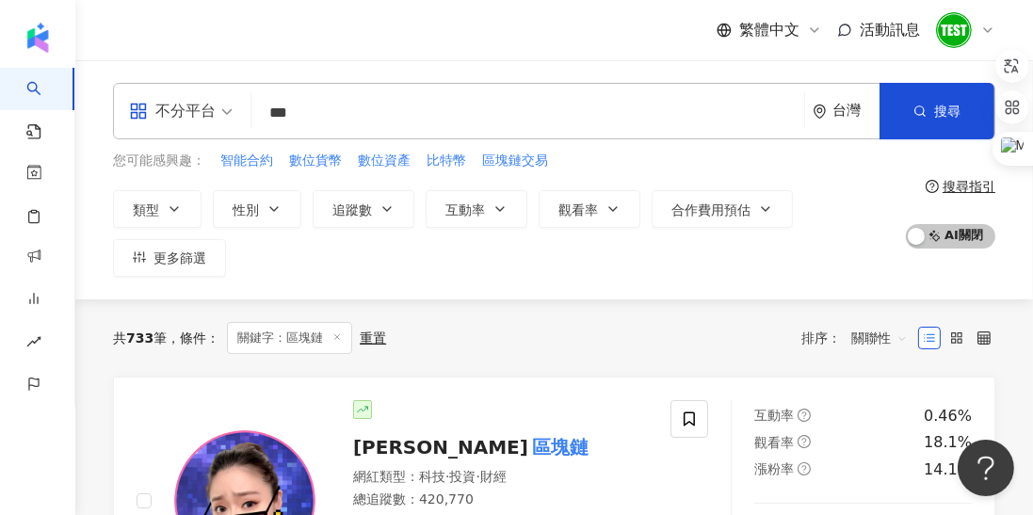
click at [226, 181] on div "您可能感興趣： 智能合約 數位貨幣 數位資產 比特幣 區塊鏈交易 類型 性別 追蹤數 互動率 觀看率 合作費用預估 更多篩選" at bounding box center [504, 214] width 783 height 126
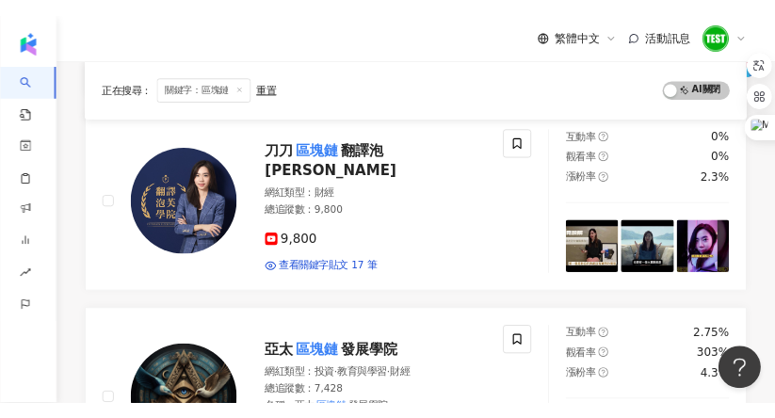
scroll to position [1044, 0]
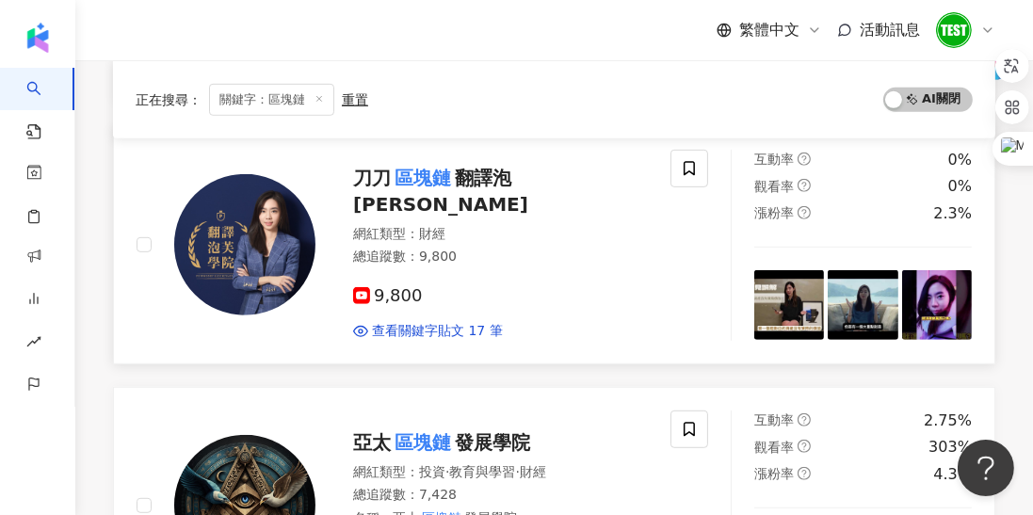
click at [371, 200] on div "刀刀 區塊鏈 翻譯泡芙" at bounding box center [514, 191] width 323 height 53
click at [953, 34] on img at bounding box center [954, 30] width 36 height 36
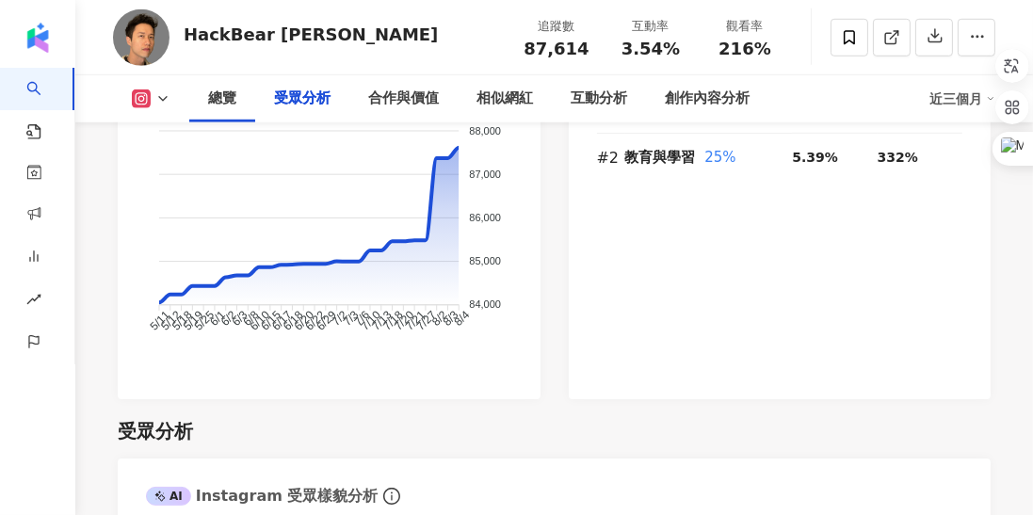
scroll to position [1855, 0]
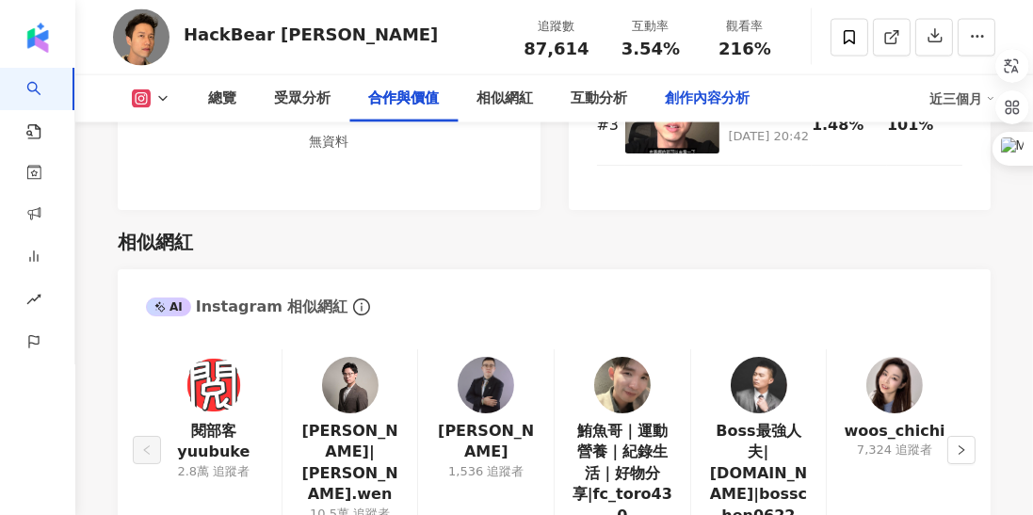
click at [710, 101] on div "創作內容分析" at bounding box center [707, 99] width 85 height 23
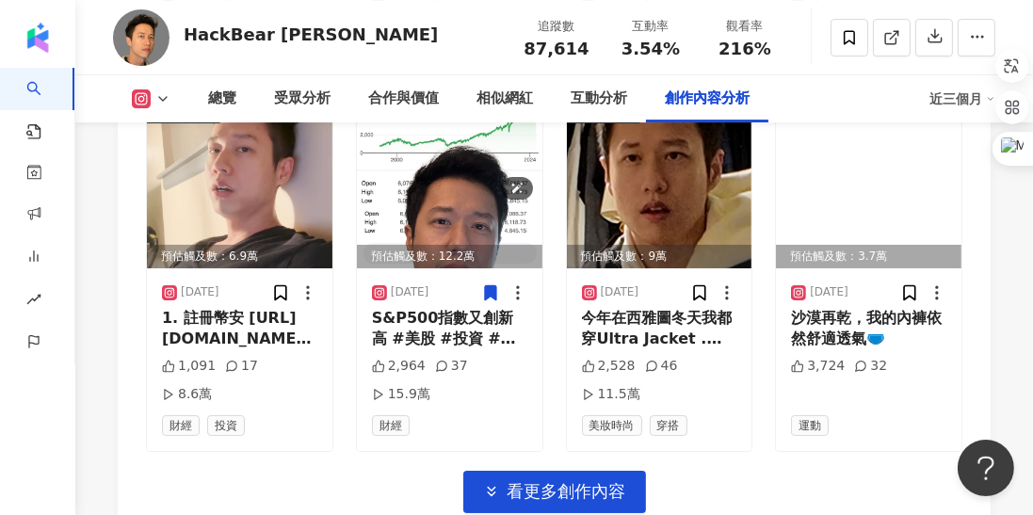
scroll to position [6726, 0]
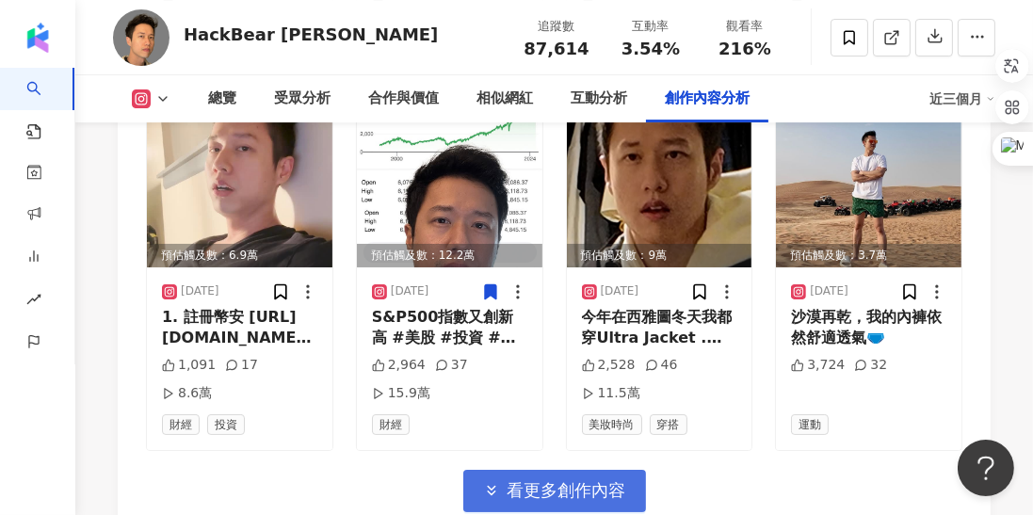
click at [511, 480] on span "看更多創作內容" at bounding box center [567, 490] width 119 height 21
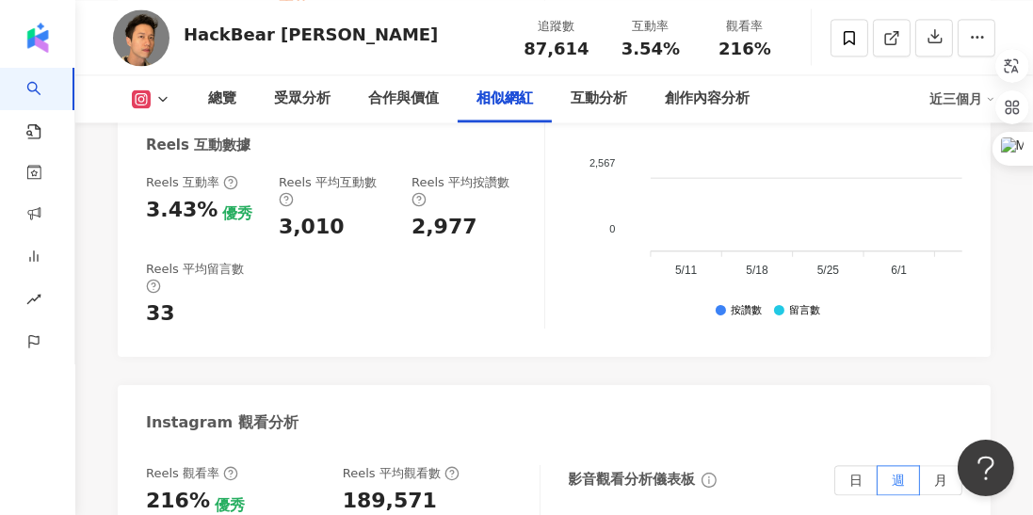
scroll to position [3510, 0]
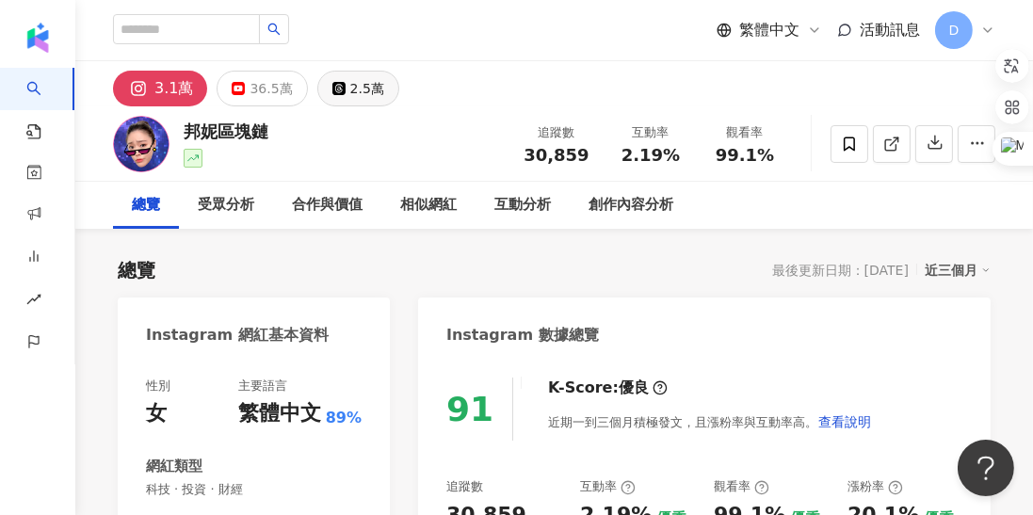
click at [364, 102] on button "2.5萬" at bounding box center [358, 89] width 82 height 36
click at [354, 89] on div "2.5萬" at bounding box center [367, 88] width 34 height 26
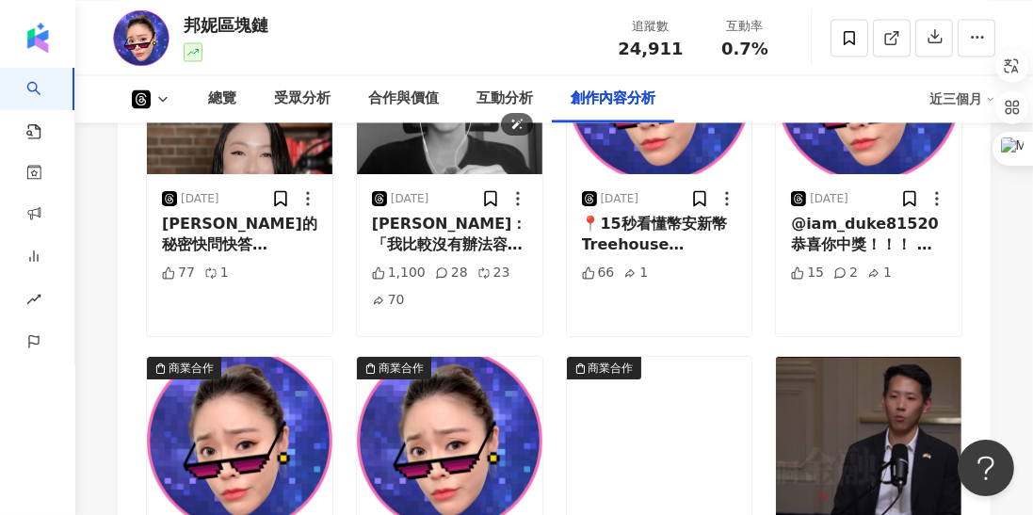
scroll to position [4310, 0]
